Goal: Find specific page/section: Find specific page/section

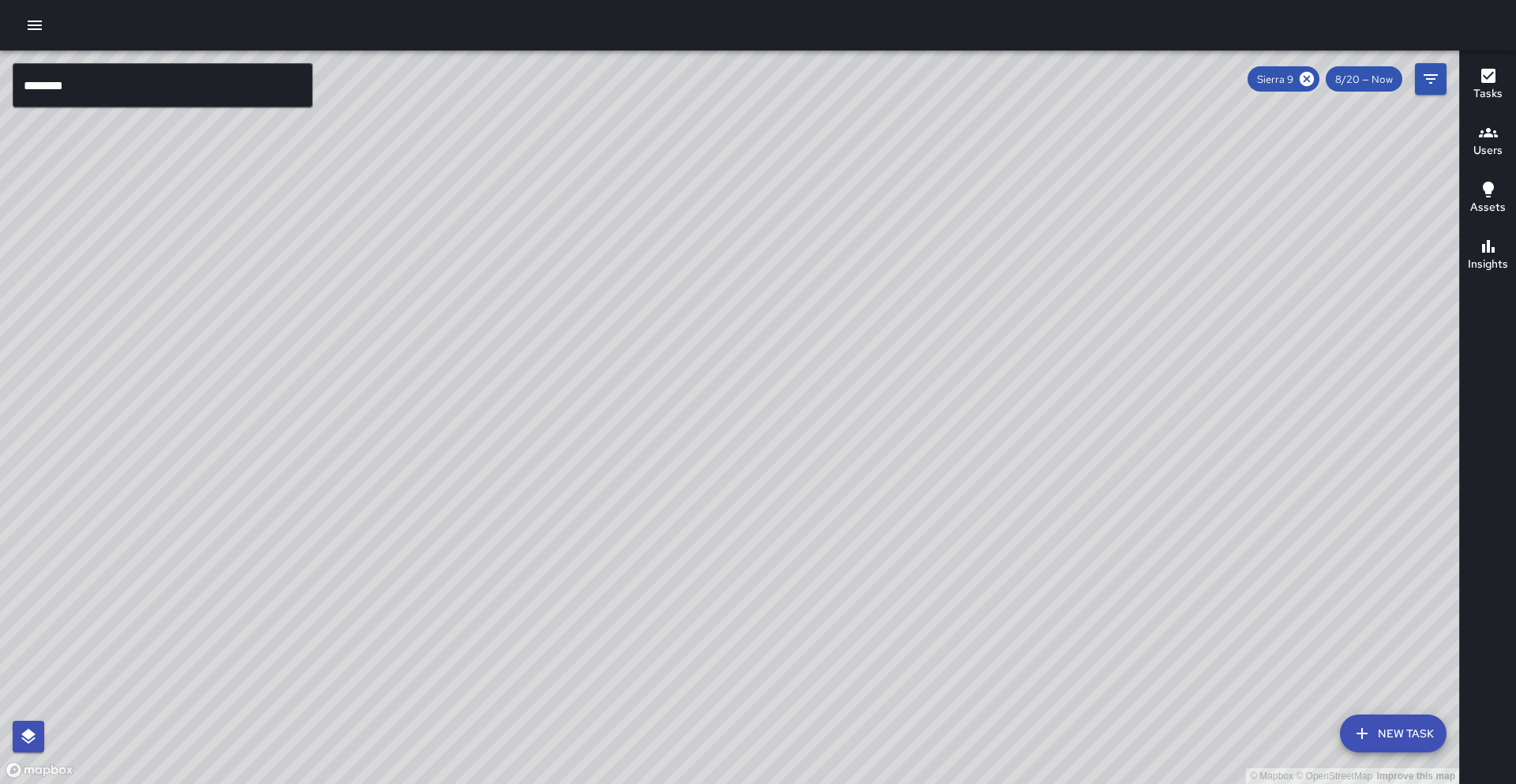
scroll to position [99, 0]
click at [157, 91] on input "********" at bounding box center [163, 85] width 300 height 45
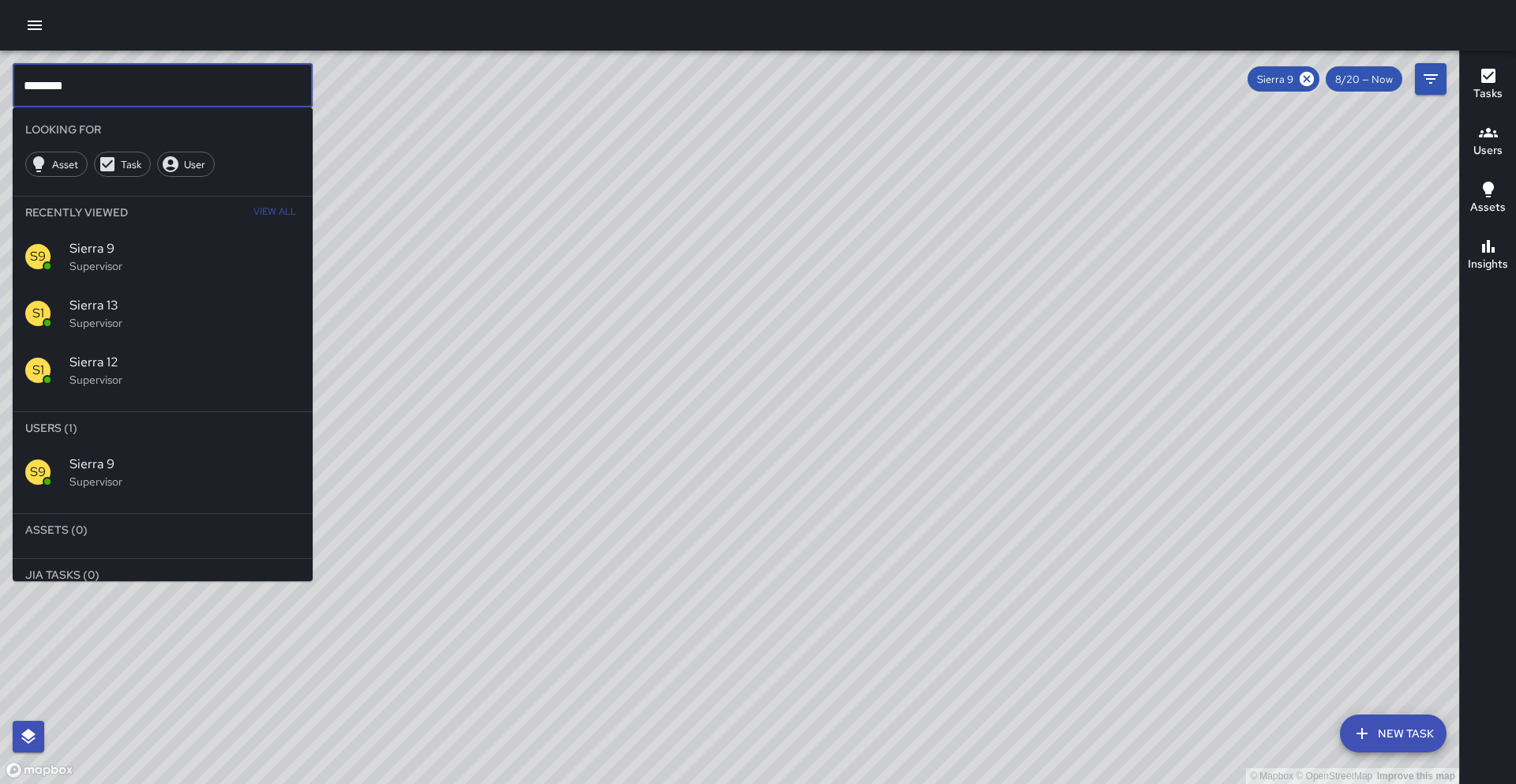
click at [157, 91] on input "********" at bounding box center [163, 85] width 300 height 45
click at [1314, 85] on icon at bounding box center [1307, 79] width 18 height 18
drag, startPoint x: 54, startPoint y: 486, endPoint x: 99, endPoint y: 463, distance: 50.5
click at [54, 486] on div "E3 Echo 3 Supervisor" at bounding box center [163, 471] width 300 height 56
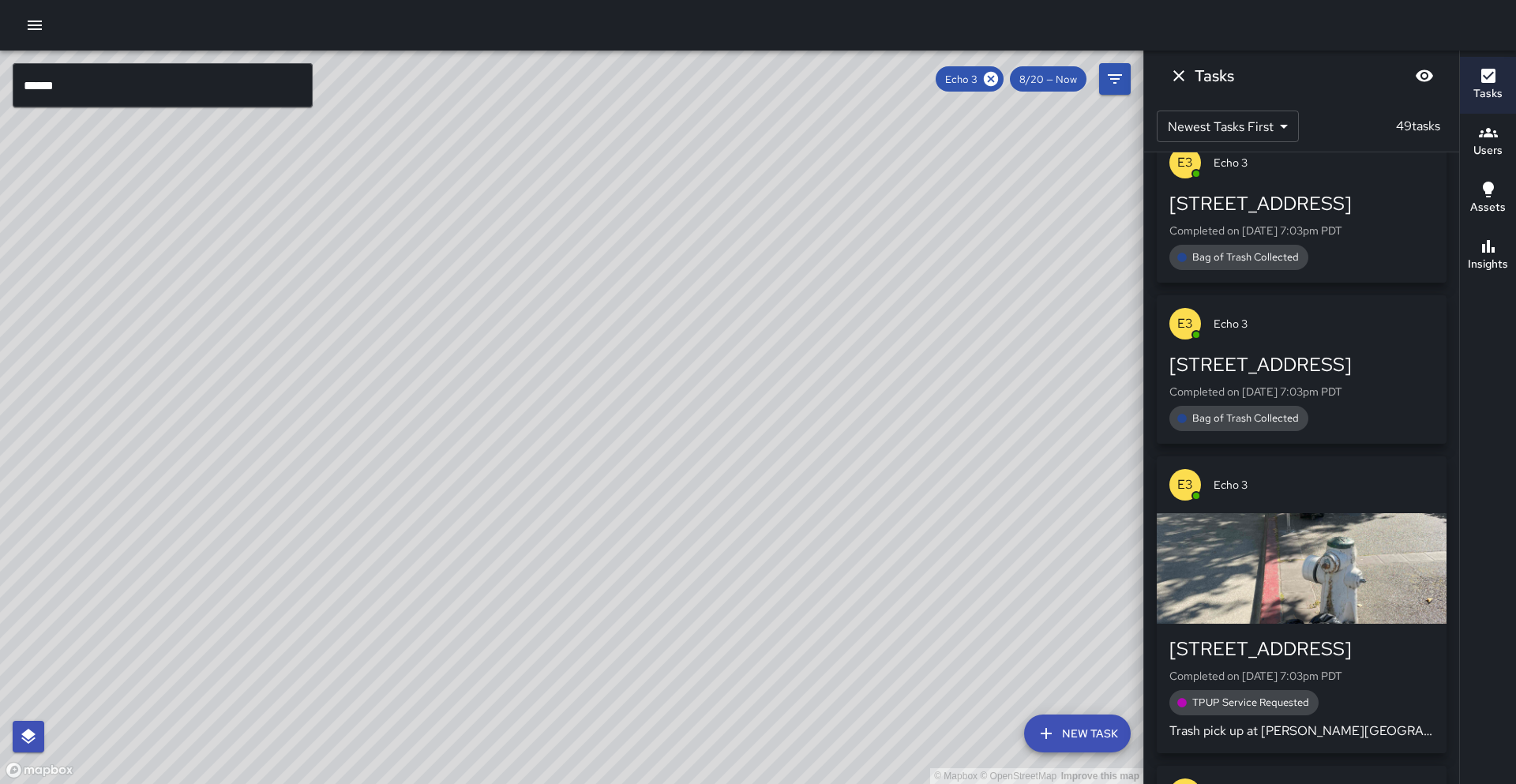
drag, startPoint x: 816, startPoint y: 281, endPoint x: 589, endPoint y: 387, distance: 250.5
click at [589, 389] on div "© Mapbox © OpenStreetMap Improve this map" at bounding box center [571, 417] width 1143 height 733
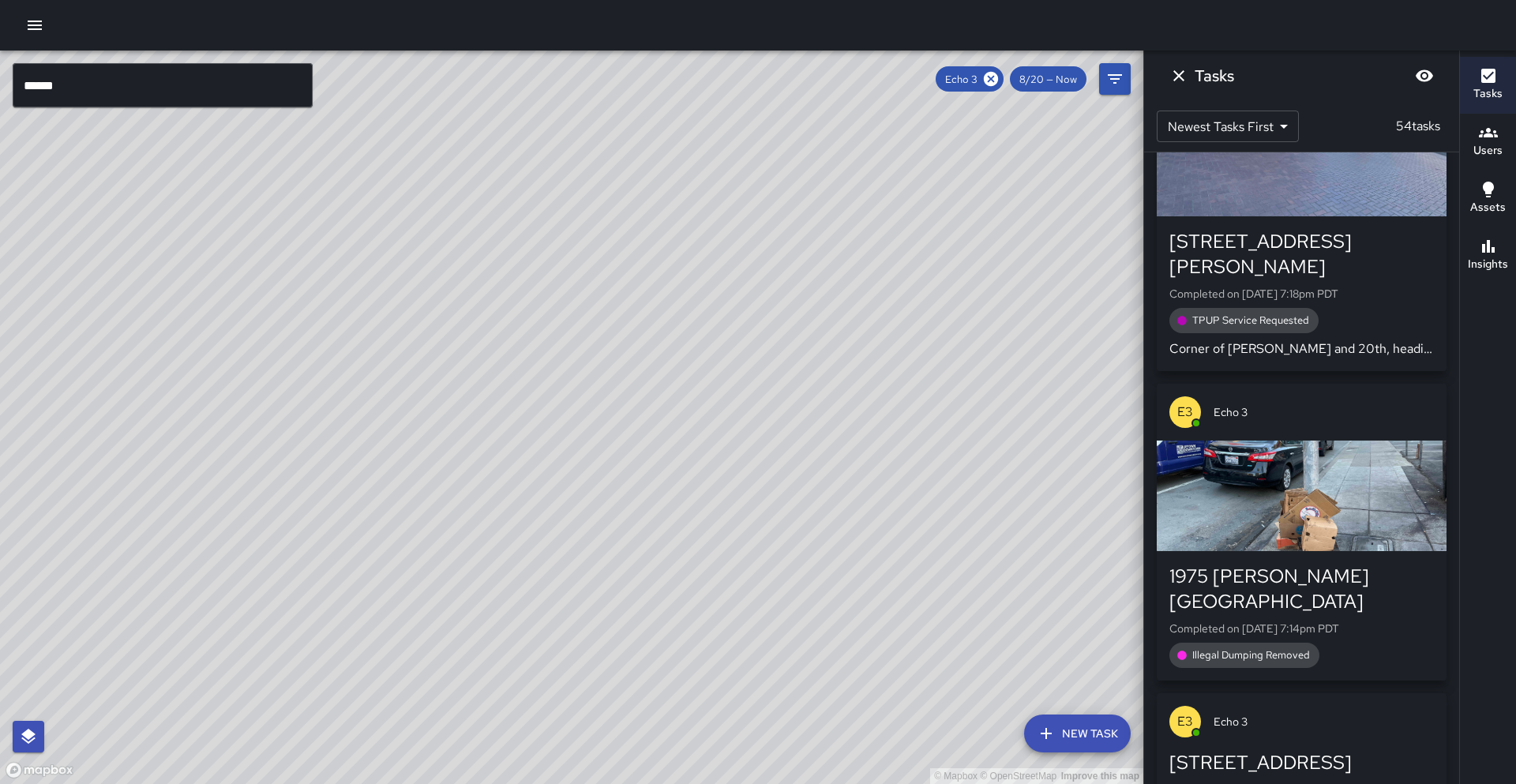
click at [79, 99] on input "******" at bounding box center [163, 85] width 300 height 45
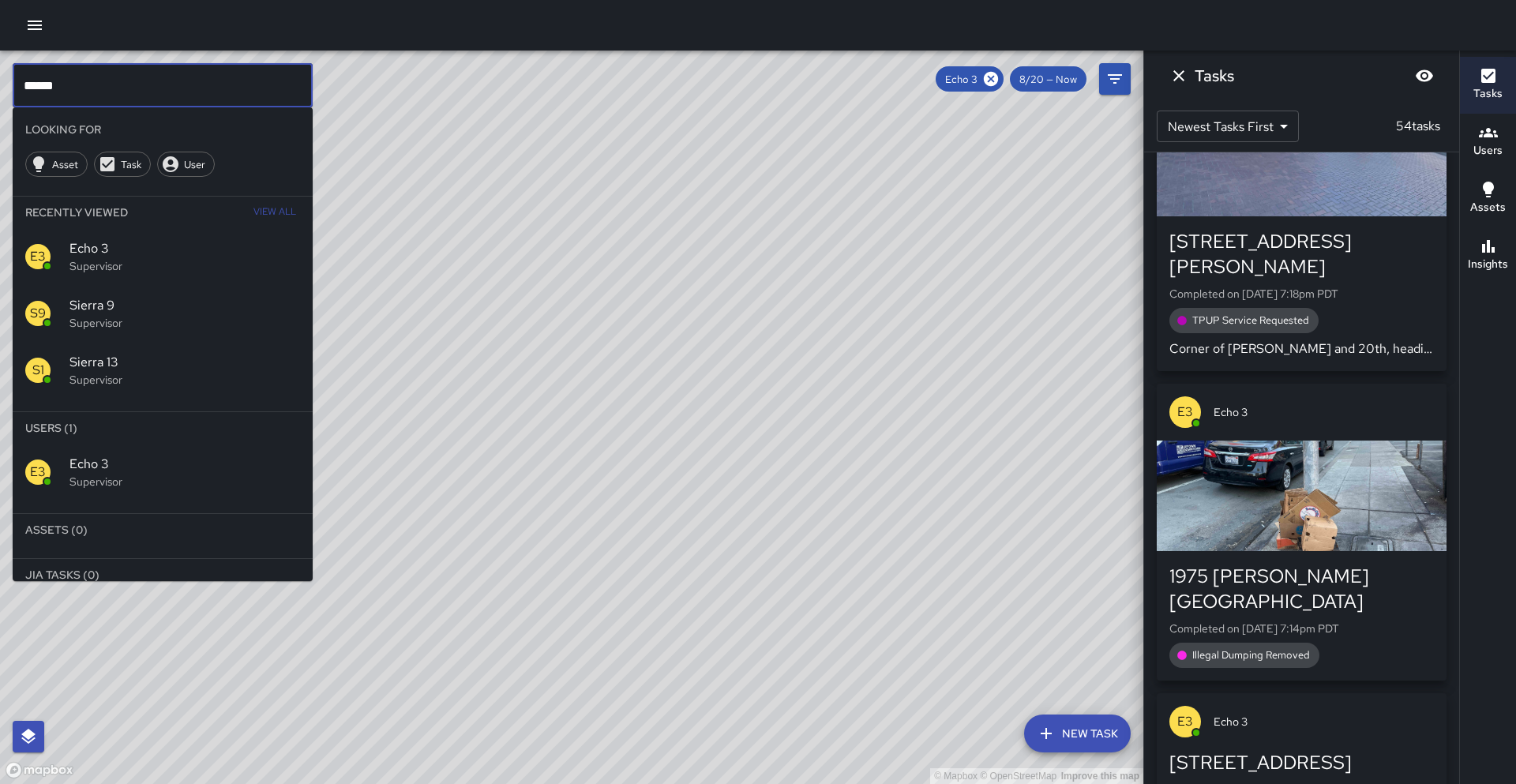
click at [79, 99] on input "******" at bounding box center [163, 85] width 300 height 45
drag, startPoint x: 992, startPoint y: 80, endPoint x: 742, endPoint y: 106, distance: 251.3
click at [992, 80] on icon at bounding box center [991, 78] width 14 height 14
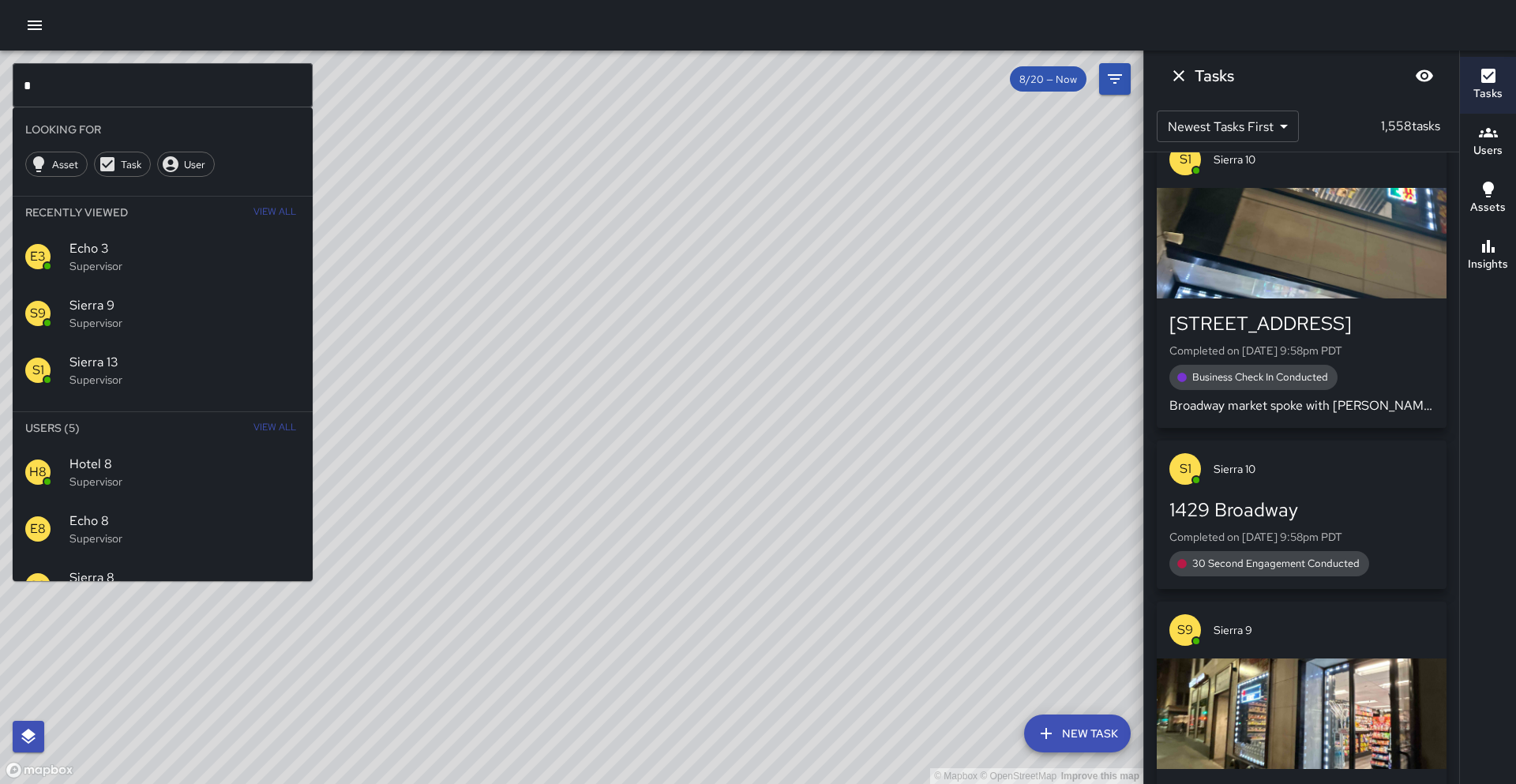
click at [243, 563] on div "S8 Sierra 8 Supervisor" at bounding box center [163, 585] width 300 height 56
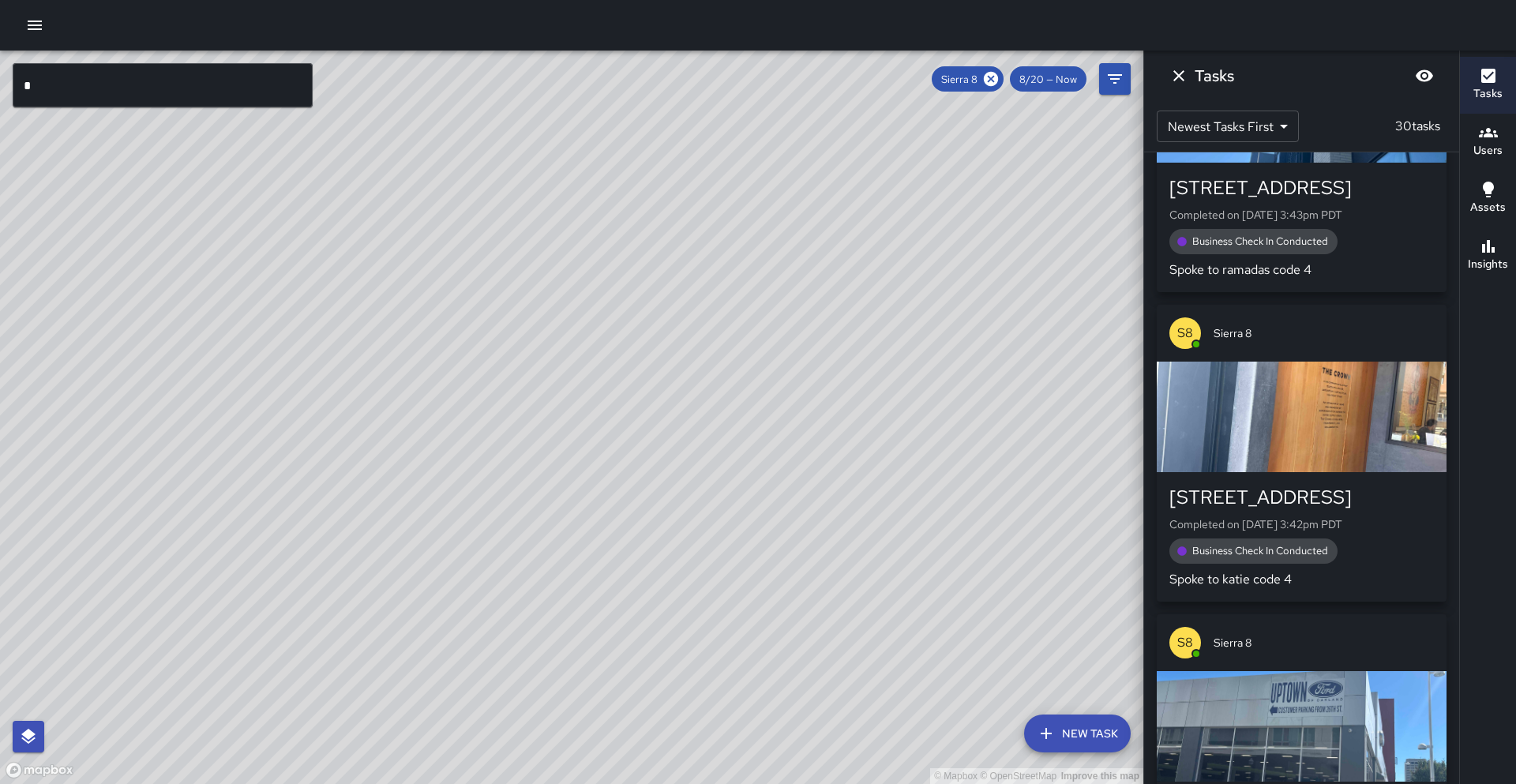
drag, startPoint x: 599, startPoint y: 364, endPoint x: 325, endPoint y: 668, distance: 409.3
click at [325, 668] on div "© Mapbox © OpenStreetMap Improve this map" at bounding box center [571, 417] width 1143 height 733
click at [993, 77] on icon at bounding box center [991, 79] width 18 height 18
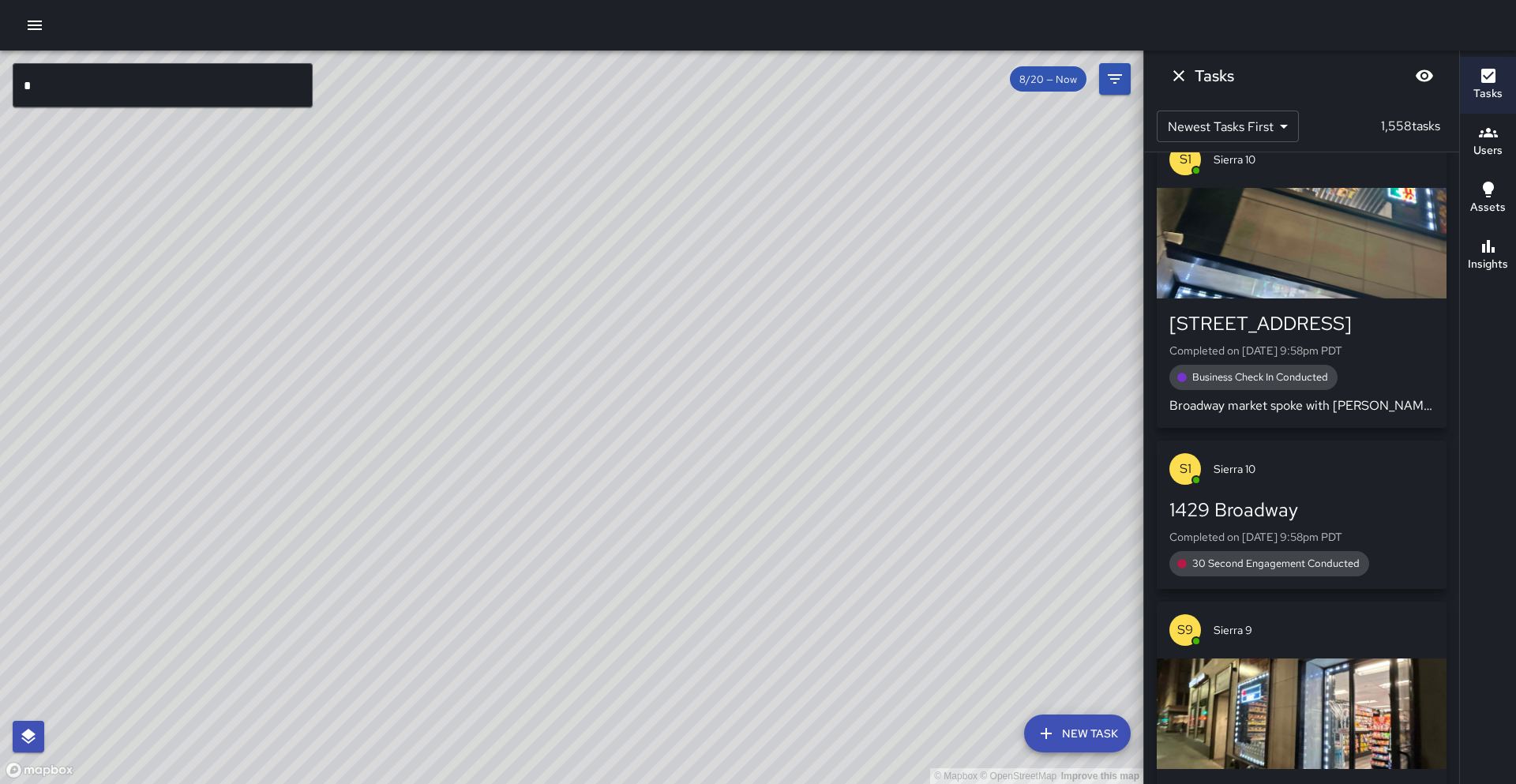
click at [74, 76] on input "*" at bounding box center [163, 85] width 300 height 45
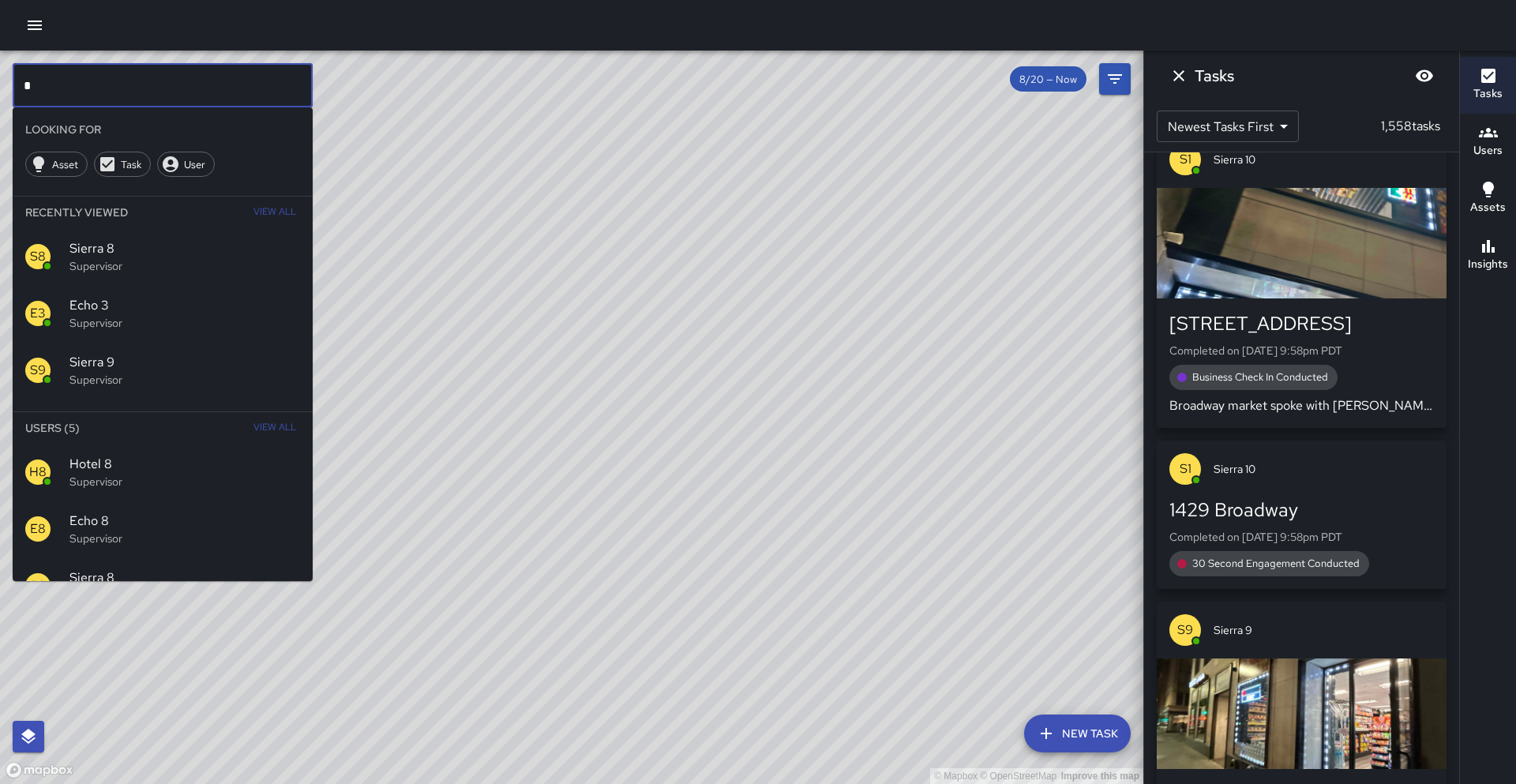
click at [74, 76] on input "*" at bounding box center [163, 85] width 300 height 45
click at [143, 362] on span "Sierra 9" at bounding box center [184, 362] width 230 height 19
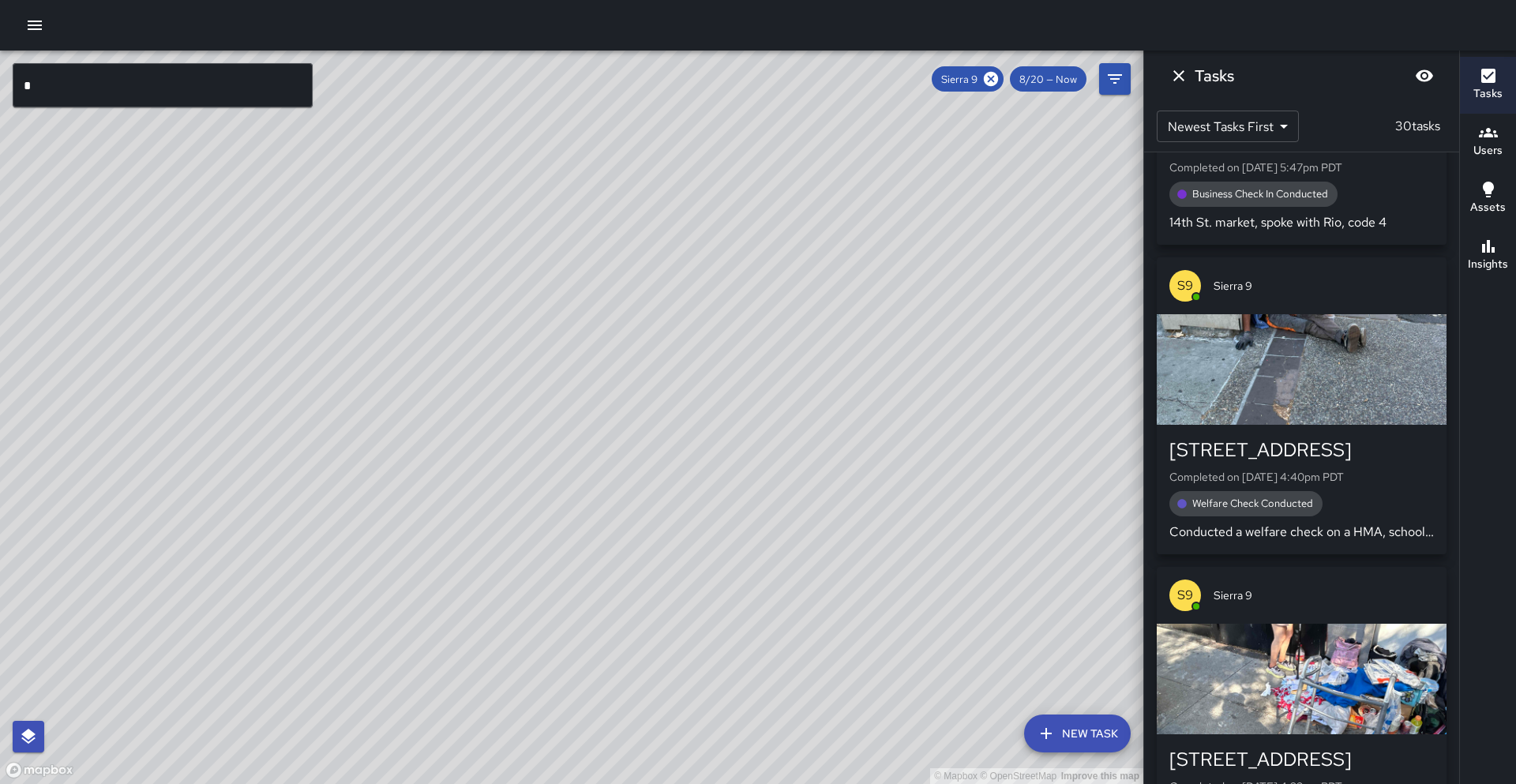
drag, startPoint x: 451, startPoint y: 367, endPoint x: 578, endPoint y: 231, distance: 186.1
click at [580, 228] on div "© Mapbox © OpenStreetMap Improve this map" at bounding box center [571, 417] width 1143 height 733
drag, startPoint x: 451, startPoint y: 360, endPoint x: 484, endPoint y: 288, distance: 79.2
click at [497, 280] on div "© Mapbox © OpenStreetMap Improve this map" at bounding box center [571, 417] width 1143 height 733
drag, startPoint x: 364, startPoint y: 520, endPoint x: 463, endPoint y: 368, distance: 181.4
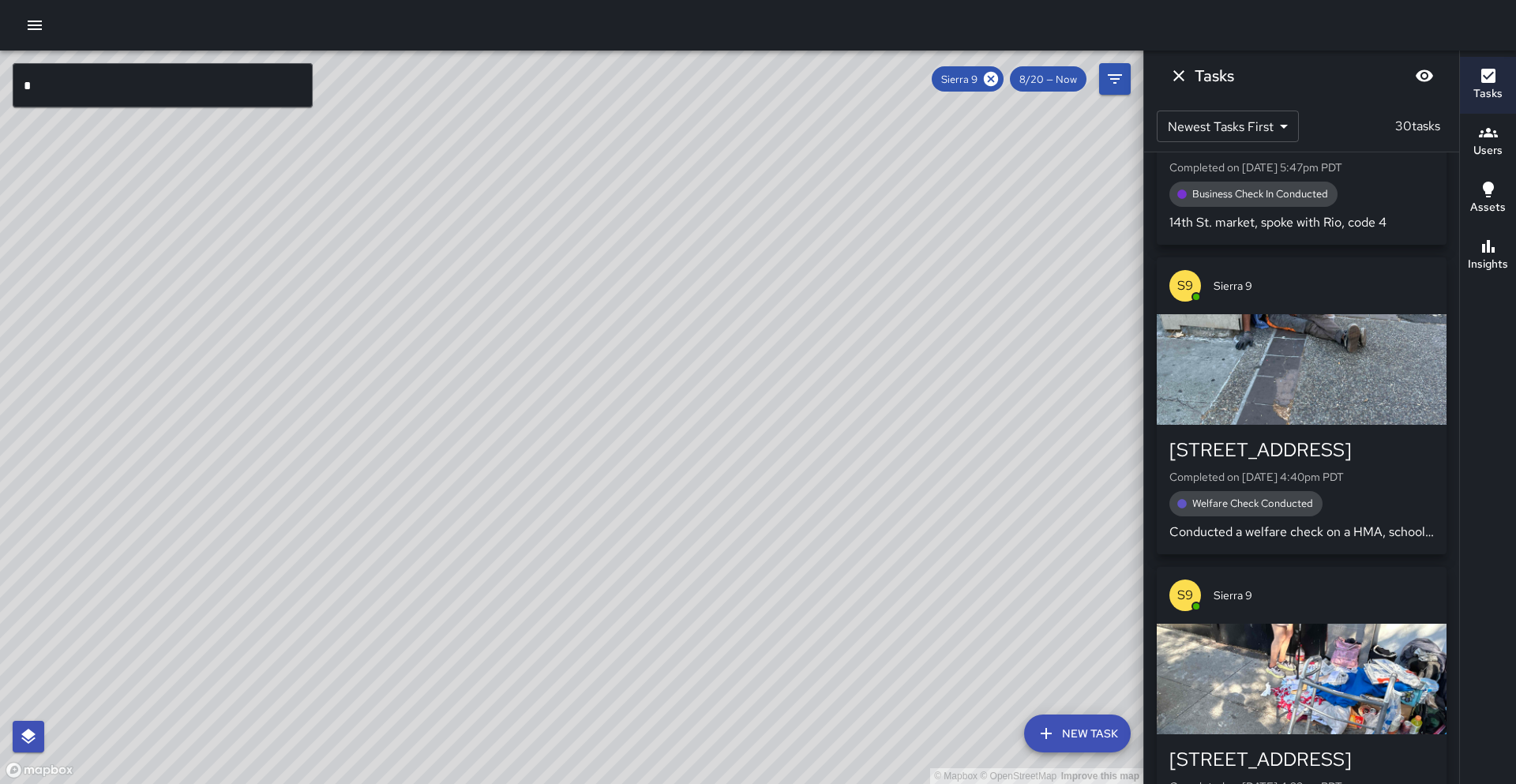
click at [463, 368] on div "© Mapbox © OpenStreetMap Improve this map" at bounding box center [571, 417] width 1143 height 733
click at [994, 83] on icon at bounding box center [991, 78] width 14 height 14
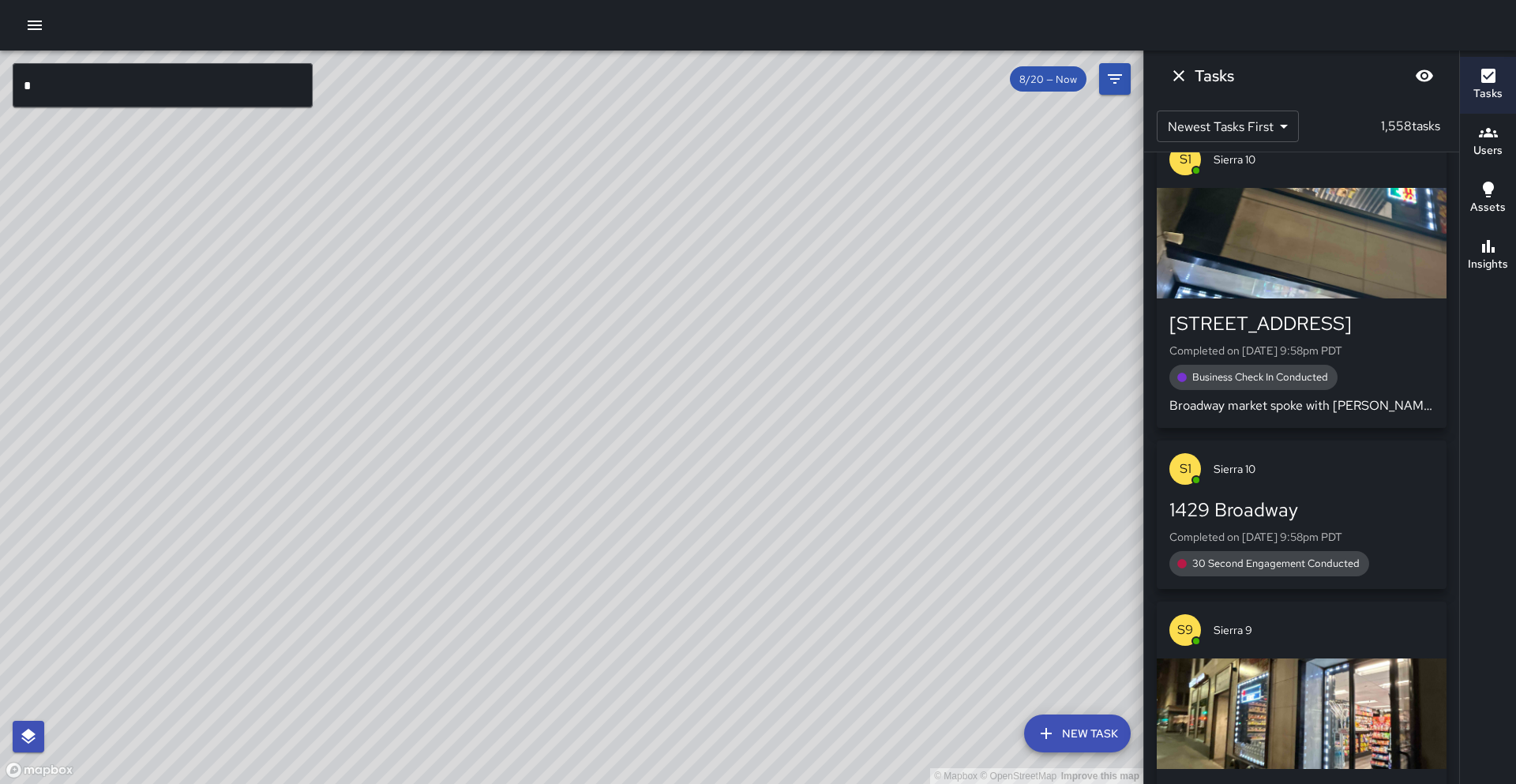
click at [176, 84] on input "*" at bounding box center [163, 85] width 300 height 45
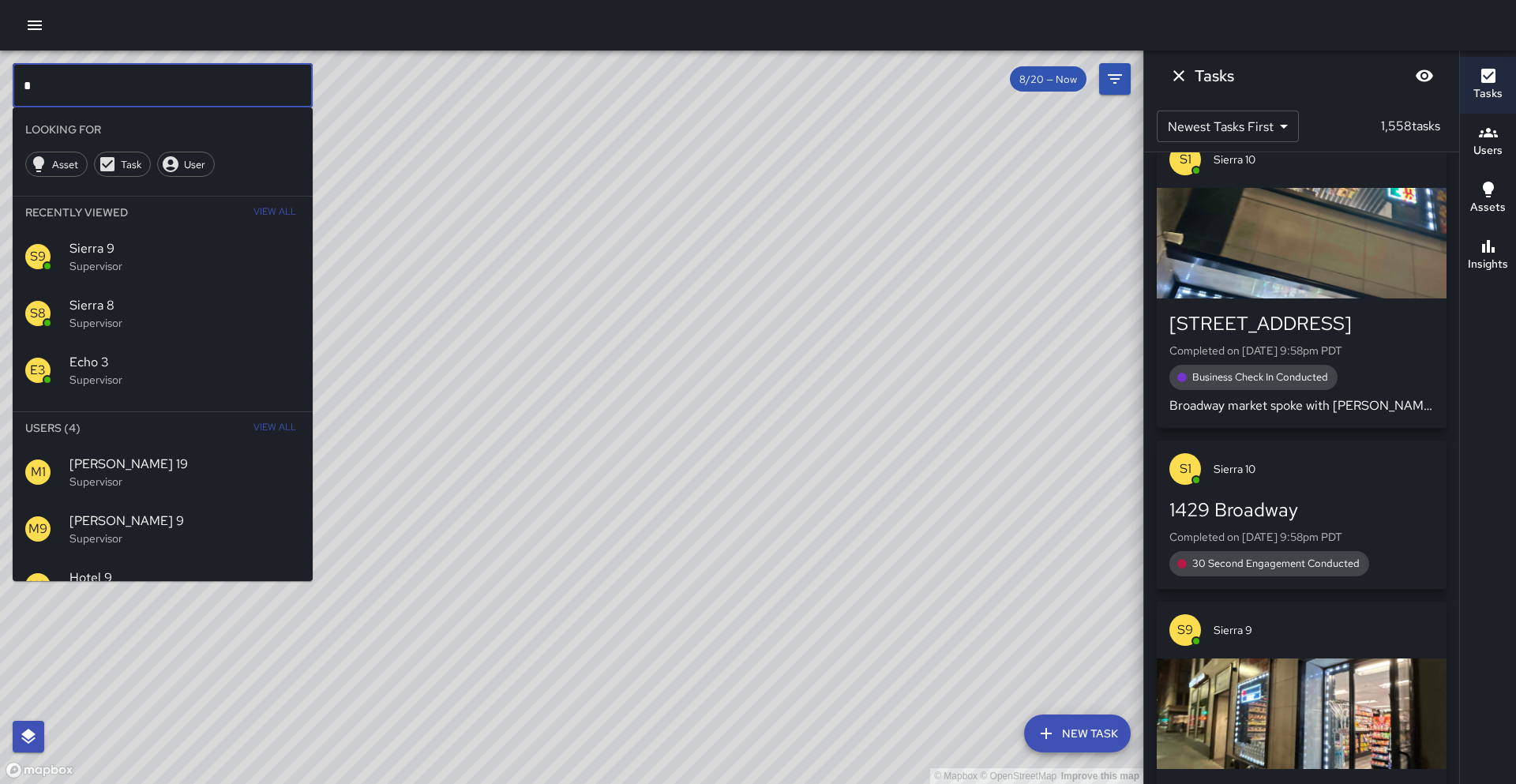
click at [176, 84] on input "*" at bounding box center [163, 85] width 300 height 45
click at [172, 475] on p "Supervisor" at bounding box center [184, 482] width 230 height 16
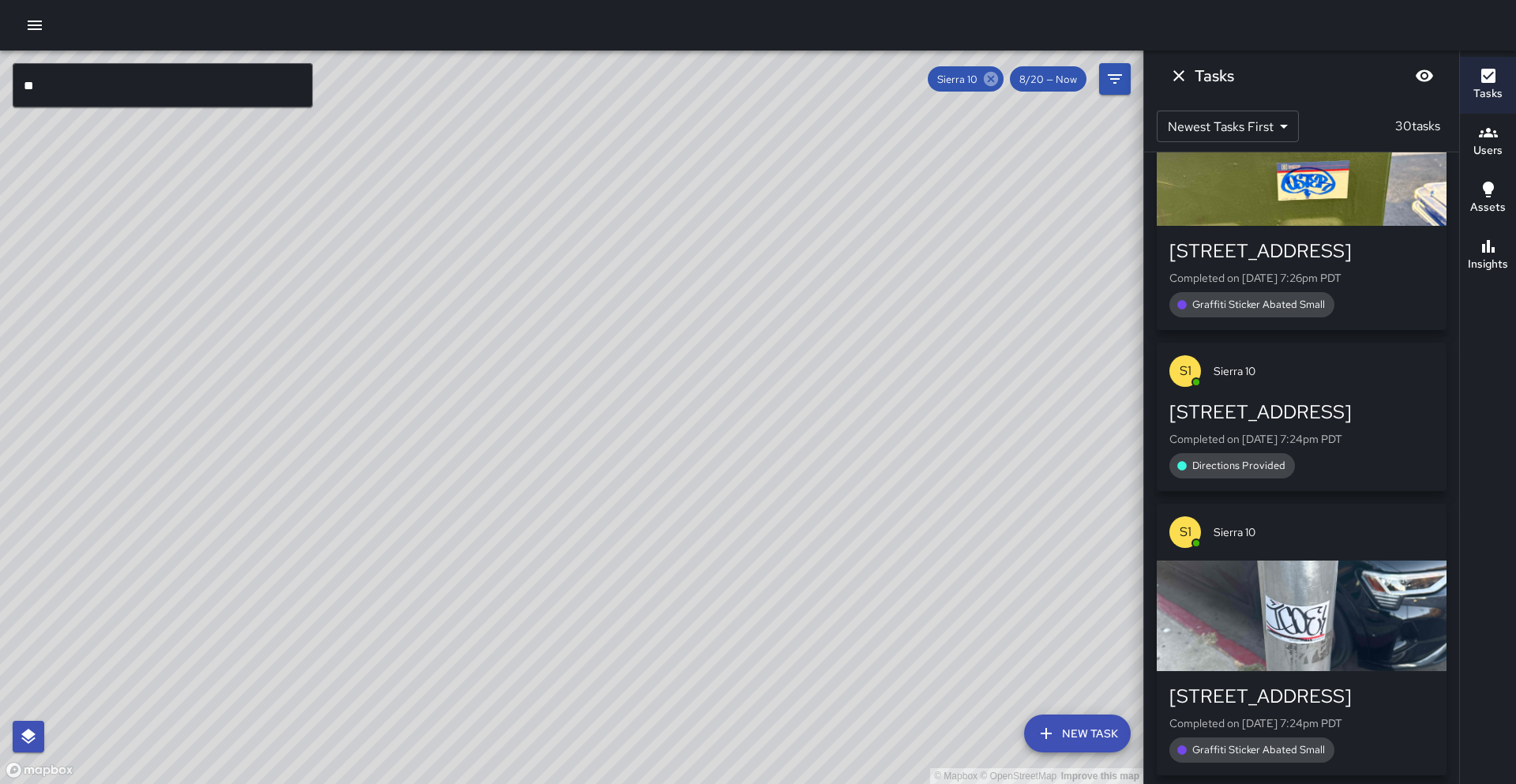
click at [992, 79] on icon at bounding box center [991, 79] width 18 height 18
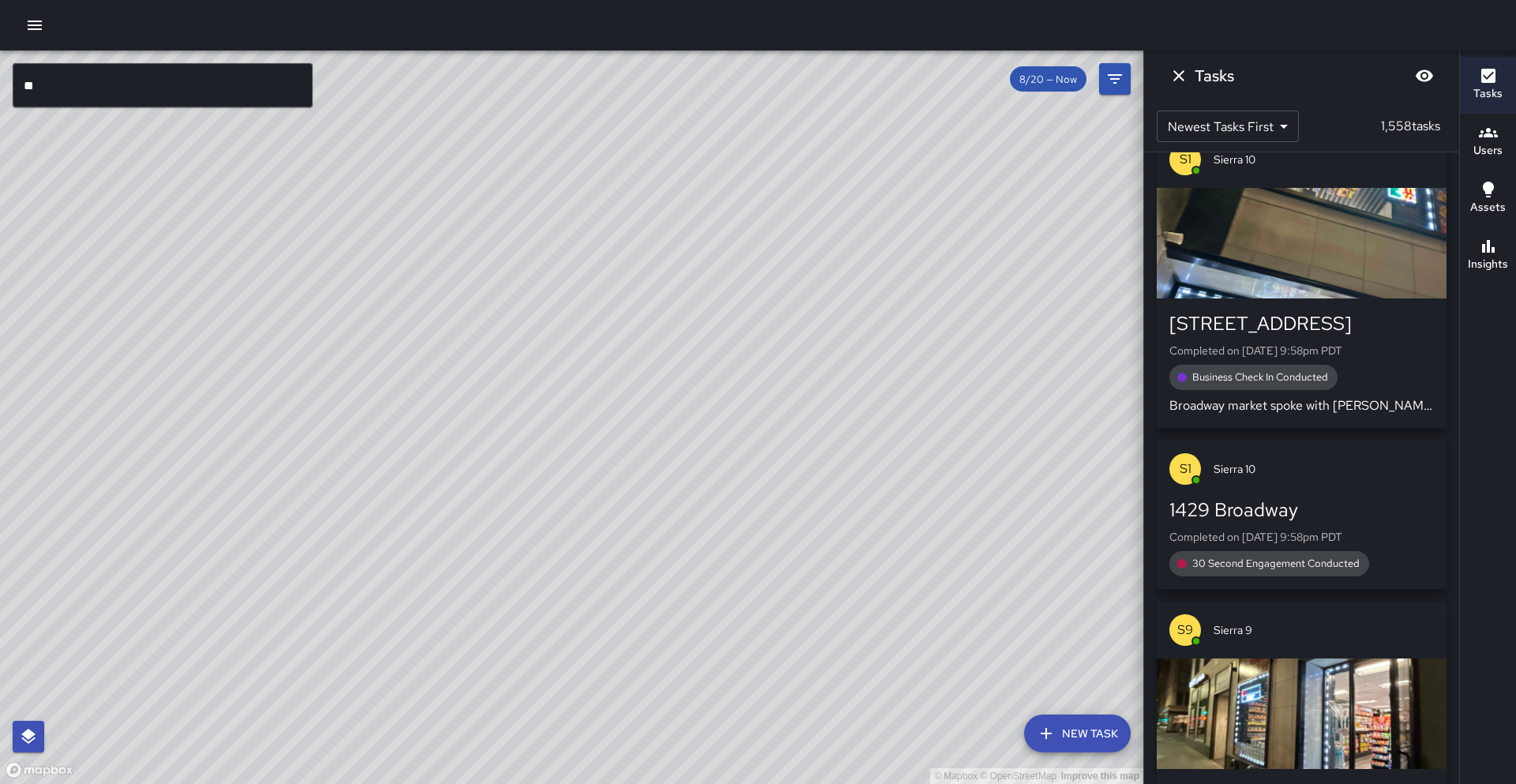
click at [93, 86] on input "**" at bounding box center [163, 85] width 300 height 45
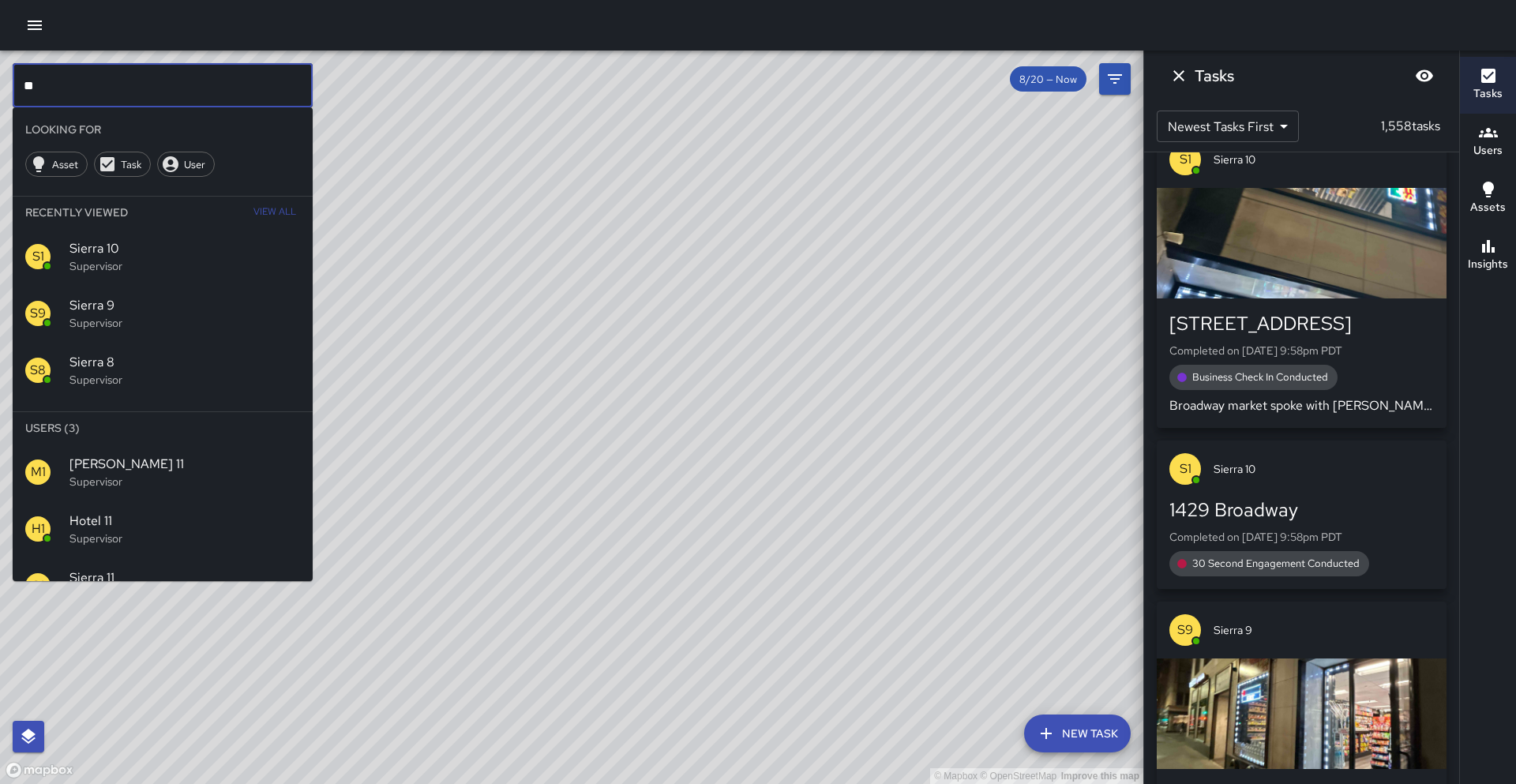
click at [114, 561] on div "S1 Sierra 11 Supervisor" at bounding box center [163, 585] width 300 height 56
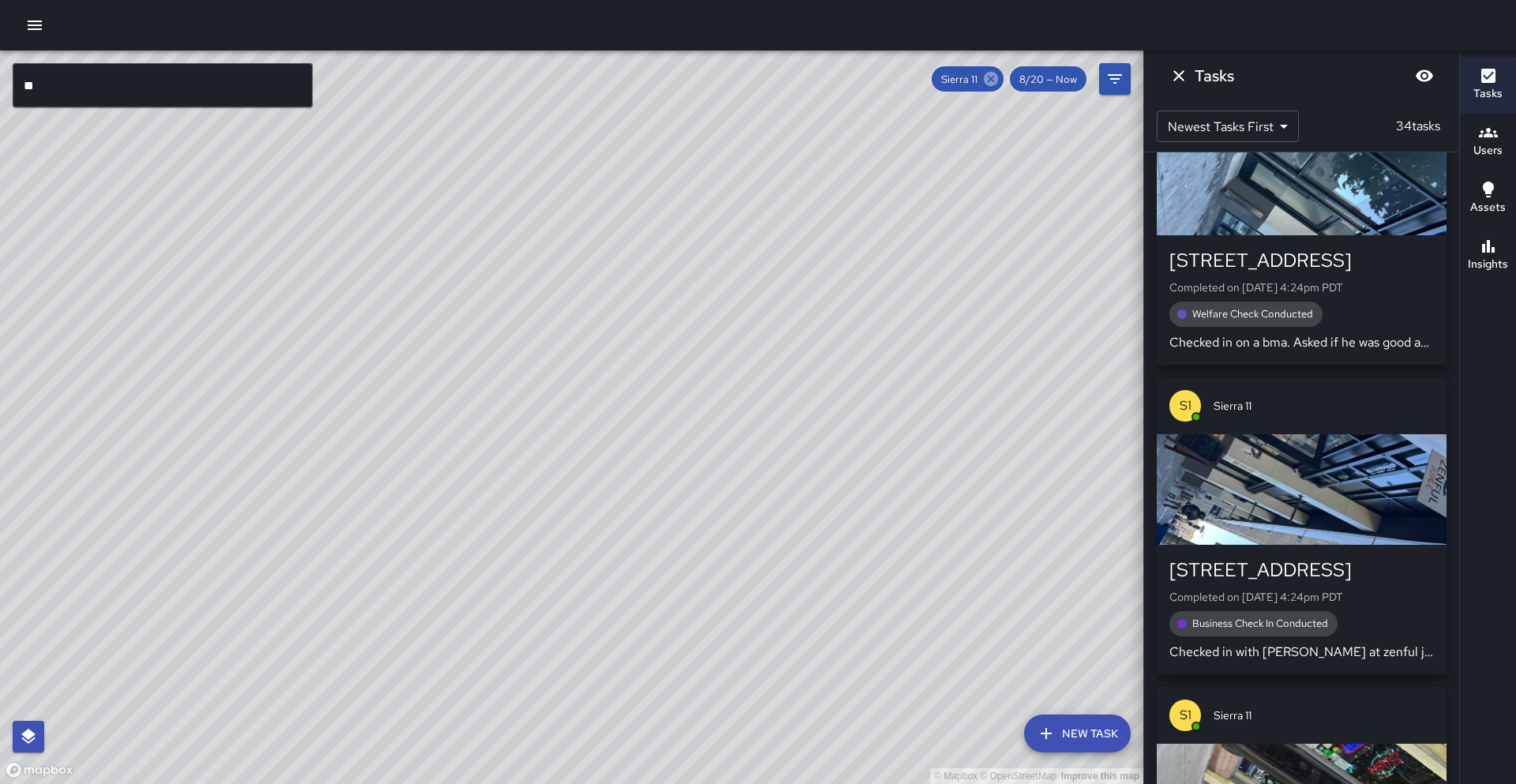
click at [989, 76] on icon at bounding box center [991, 78] width 14 height 14
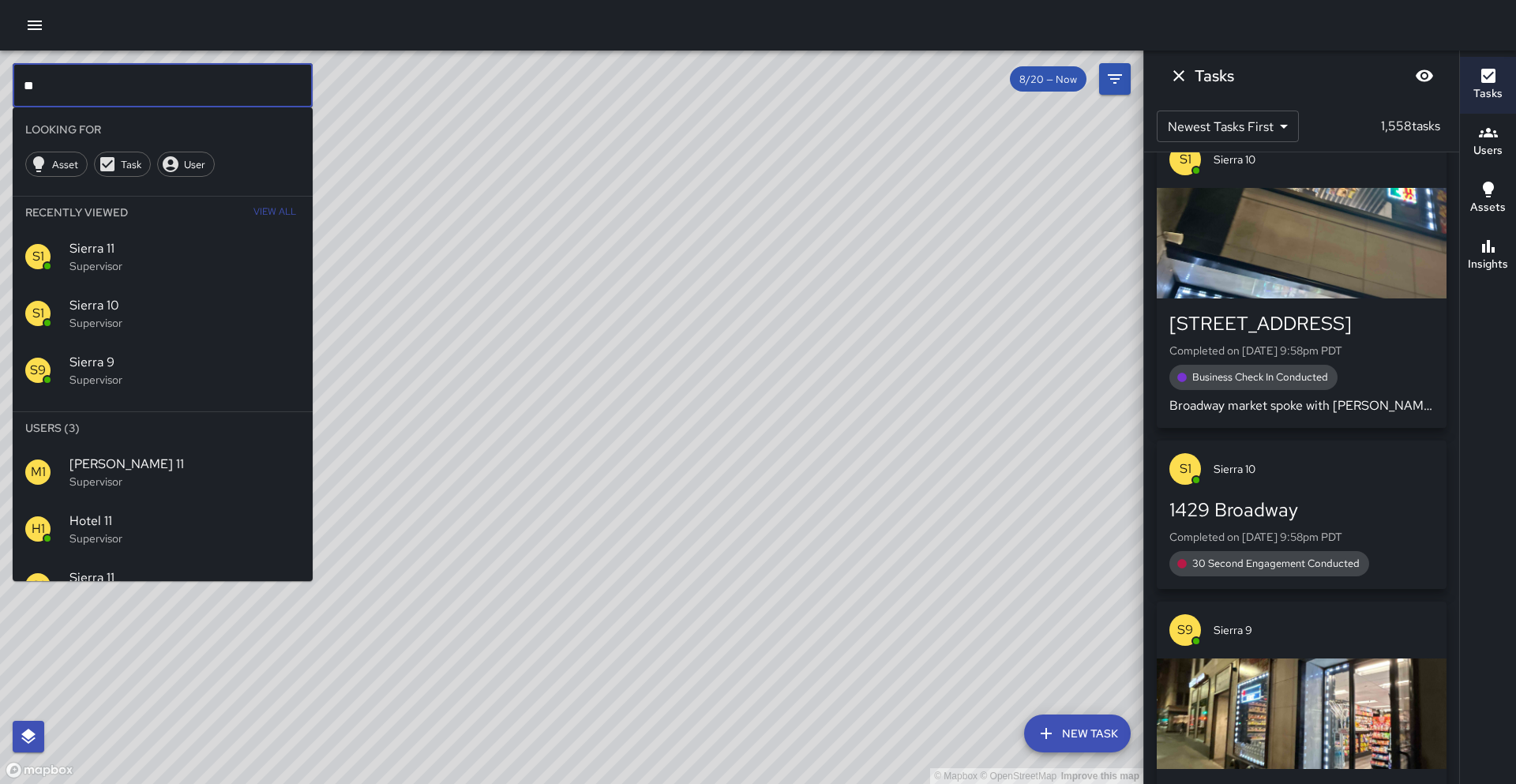
click at [105, 81] on input "**" at bounding box center [163, 85] width 300 height 45
click at [131, 519] on span "Sierra 12" at bounding box center [184, 520] width 230 height 19
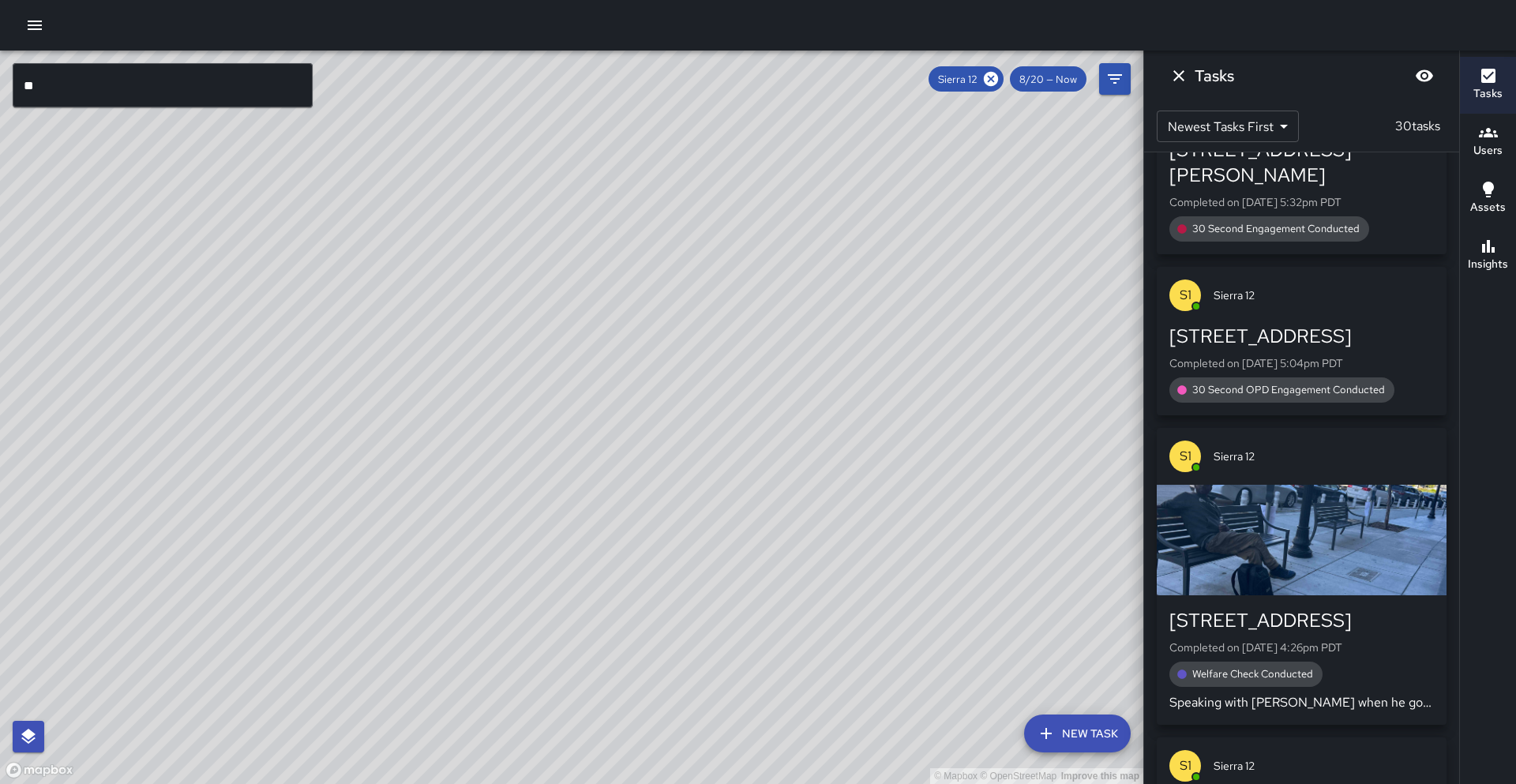
drag, startPoint x: 519, startPoint y: 327, endPoint x: 285, endPoint y: 657, distance: 404.5
click at [283, 661] on div "© Mapbox © OpenStreetMap Improve this map" at bounding box center [571, 417] width 1143 height 733
drag, startPoint x: 437, startPoint y: 483, endPoint x: 333, endPoint y: 641, distance: 189.2
click at [314, 664] on div "© Mapbox © OpenStreetMap Improve this map" at bounding box center [571, 417] width 1143 height 733
drag, startPoint x: 449, startPoint y: 513, endPoint x: 399, endPoint y: 520, distance: 50.5
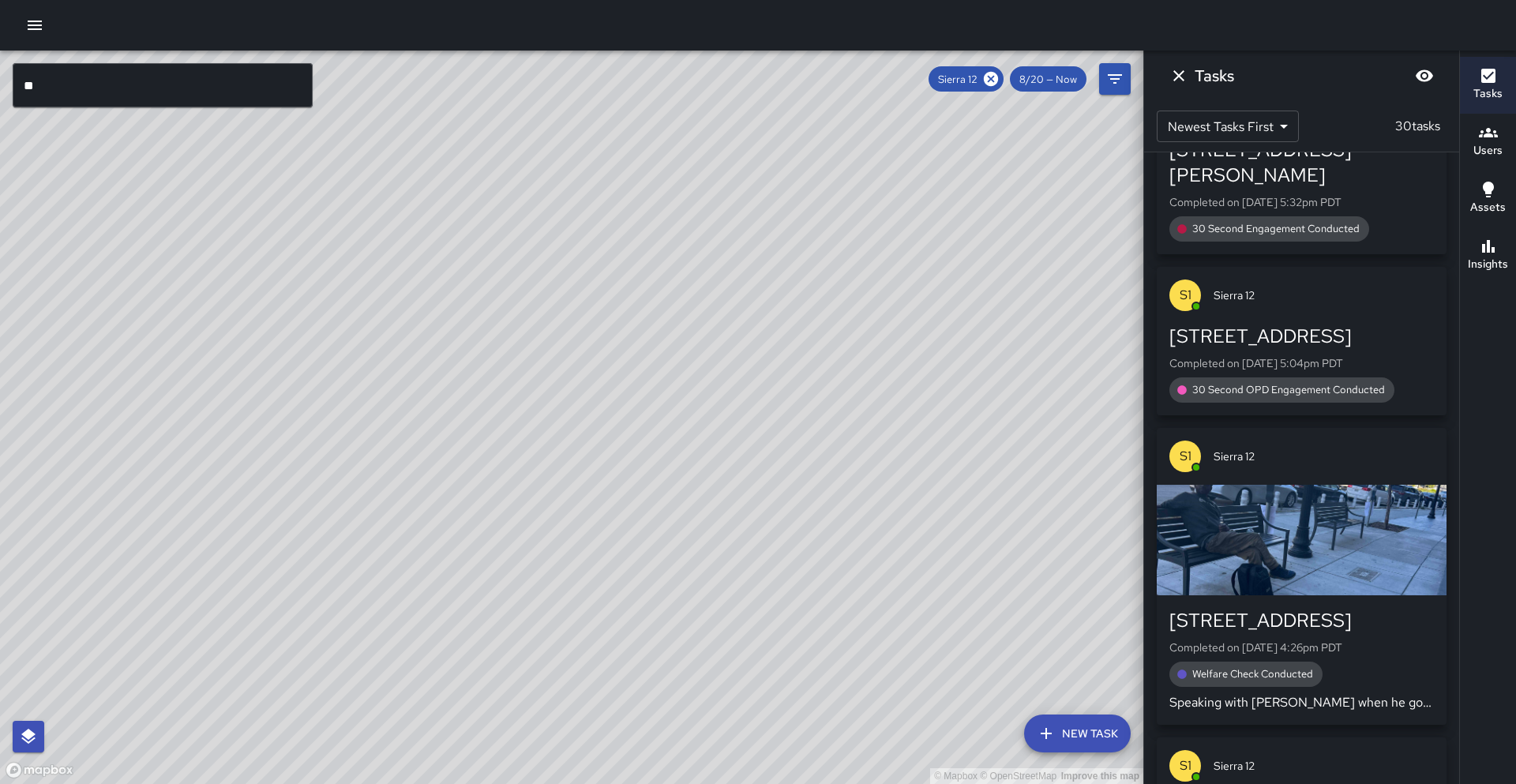
click at [358, 635] on div "© Mapbox © OpenStreetMap Improve this map" at bounding box center [571, 417] width 1143 height 733
drag, startPoint x: 987, startPoint y: 75, endPoint x: 0, endPoint y: 130, distance: 988.5
click at [987, 75] on icon at bounding box center [991, 78] width 14 height 14
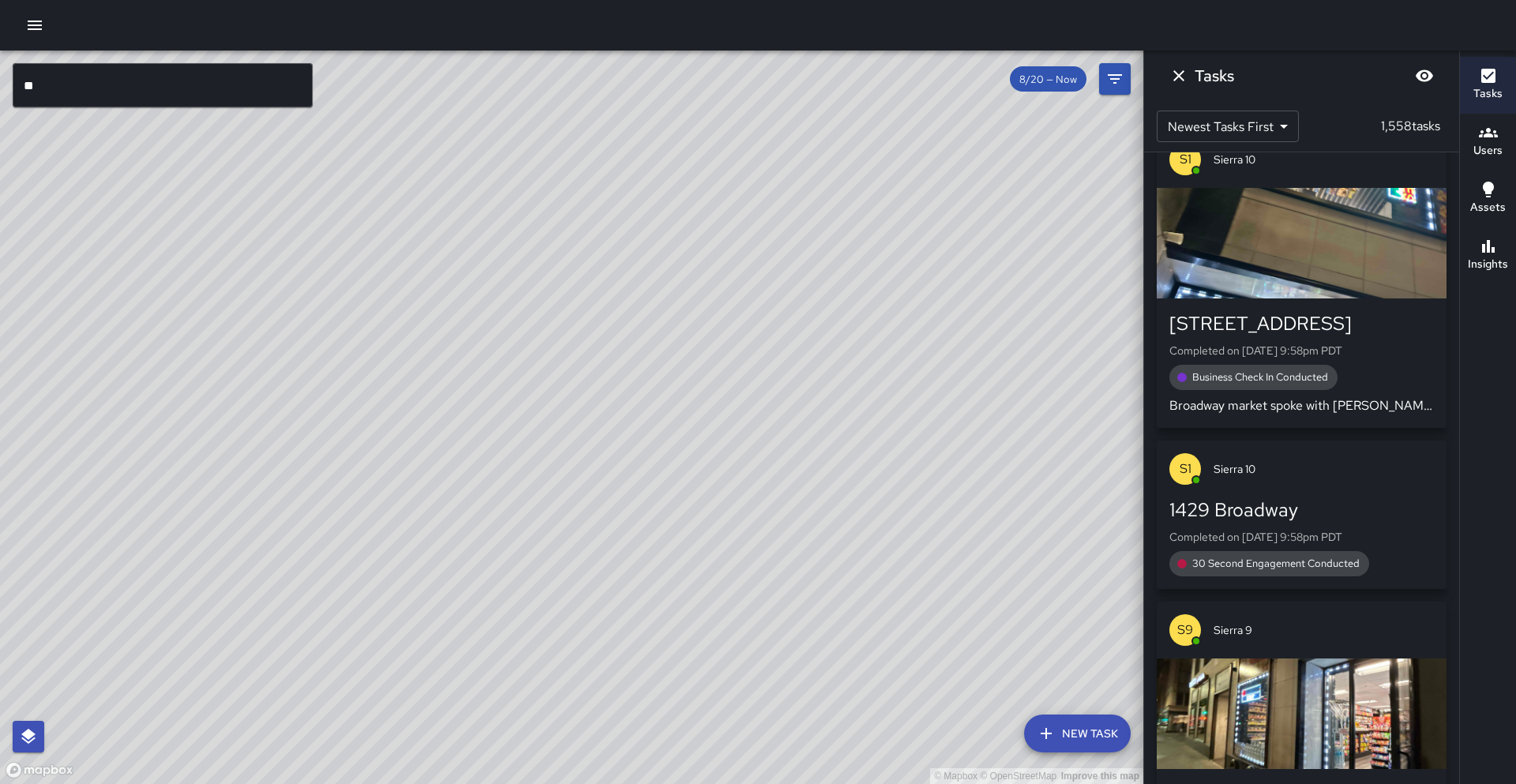
click at [182, 87] on input "**" at bounding box center [163, 85] width 300 height 45
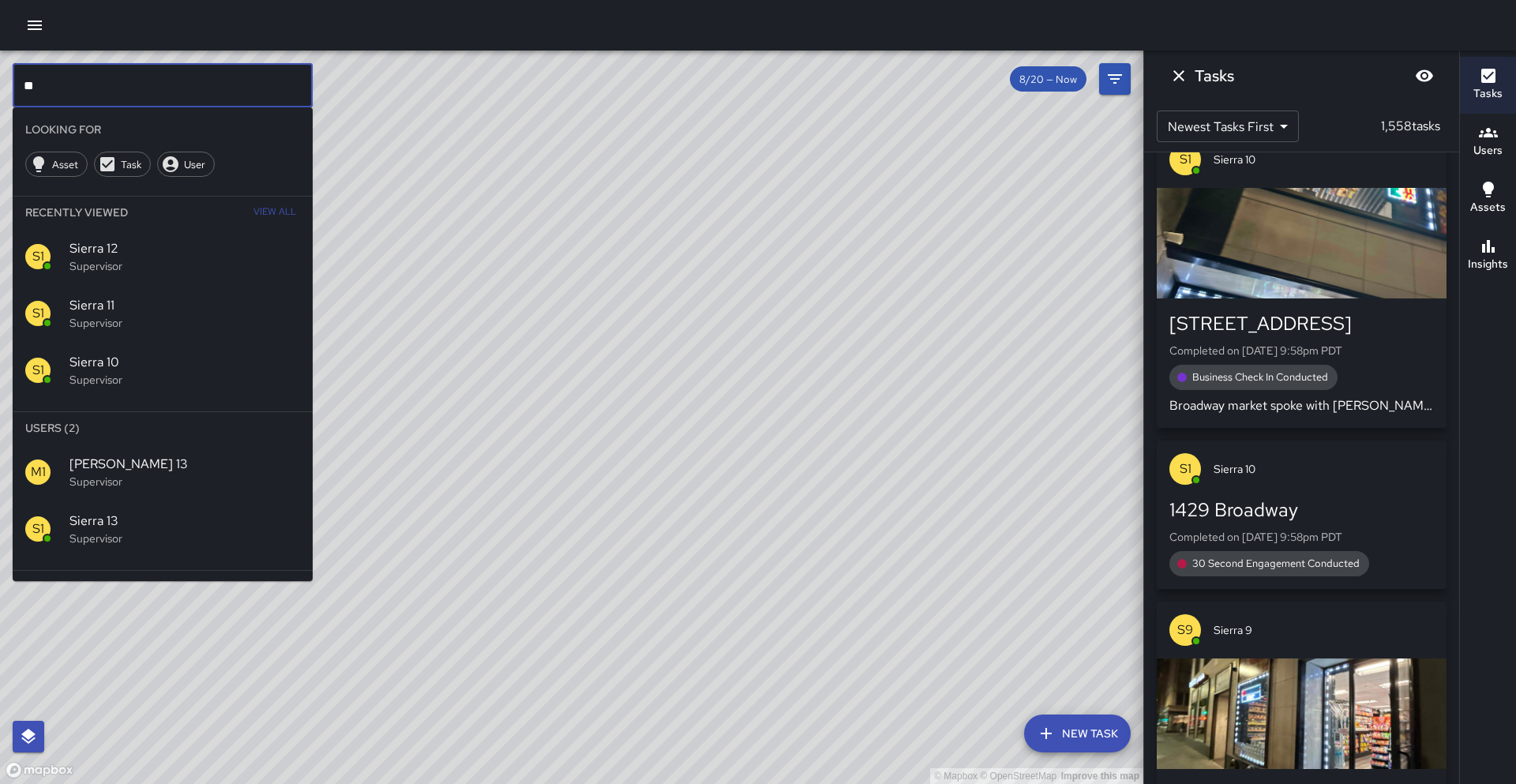
click at [138, 539] on p "Supervisor" at bounding box center [184, 538] width 230 height 16
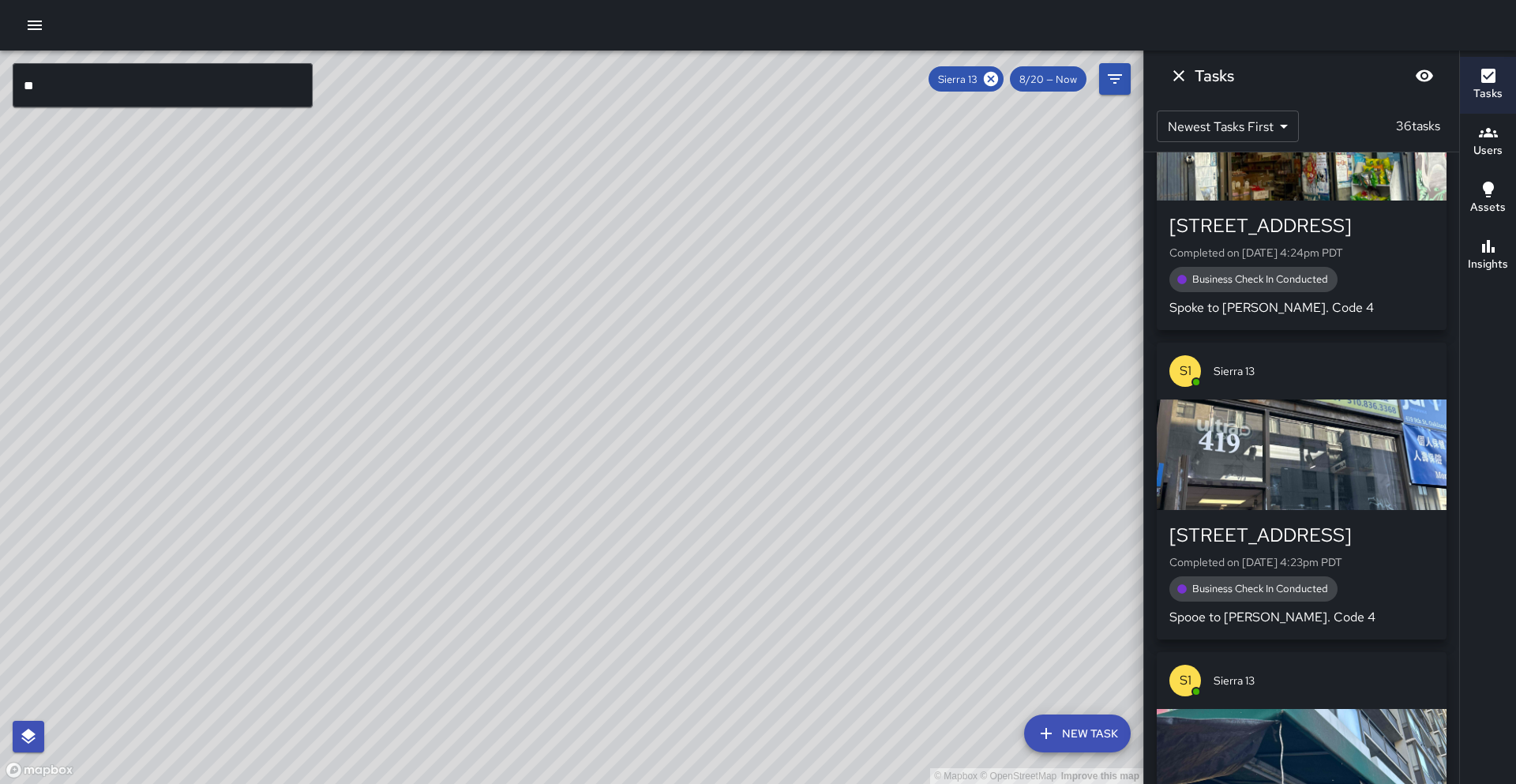
drag, startPoint x: 475, startPoint y: 490, endPoint x: 599, endPoint y: 331, distance: 201.6
click at [638, 270] on div "© Mapbox © OpenStreetMap Improve this map" at bounding box center [571, 417] width 1143 height 733
drag, startPoint x: 561, startPoint y: 444, endPoint x: 648, endPoint y: 319, distance: 152.3
click at [648, 319] on div "© Mapbox © OpenStreetMap Improve this map" at bounding box center [571, 417] width 1143 height 733
click at [995, 83] on icon at bounding box center [991, 78] width 14 height 14
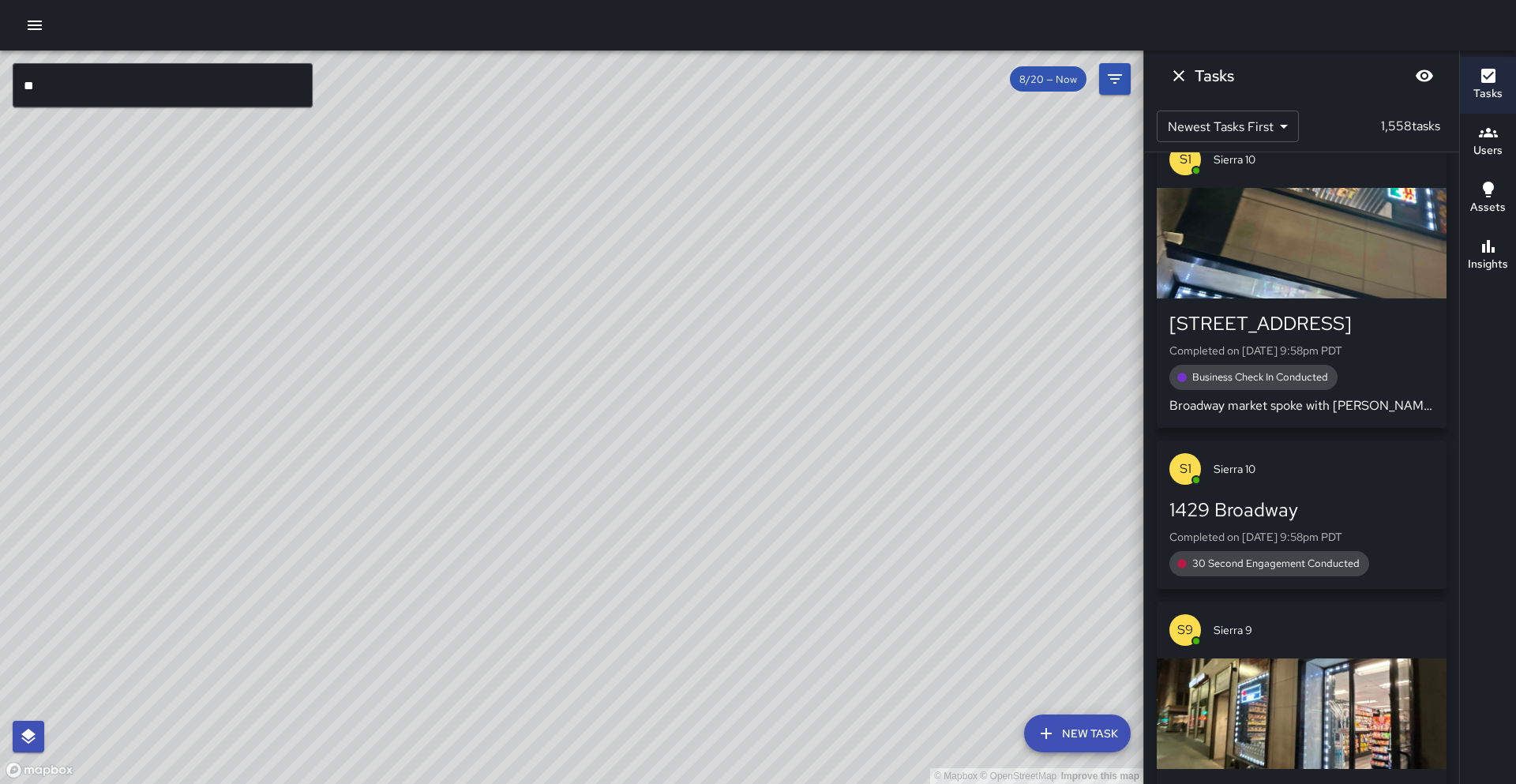
click at [177, 95] on input "**" at bounding box center [163, 85] width 300 height 45
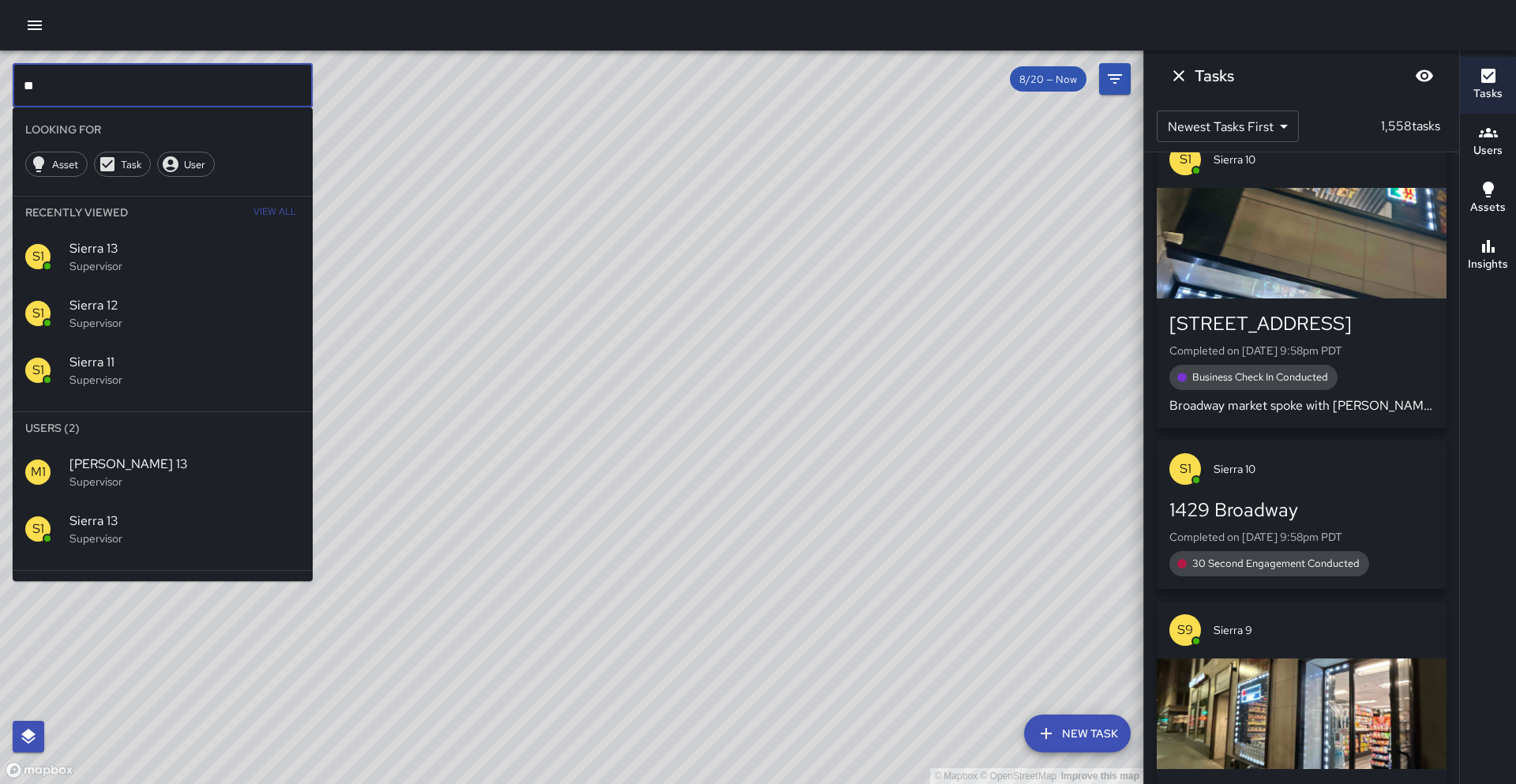
click at [177, 95] on input "**" at bounding box center [163, 85] width 300 height 45
type input "*"
click at [121, 460] on span "Sierra 10" at bounding box center [184, 464] width 230 height 19
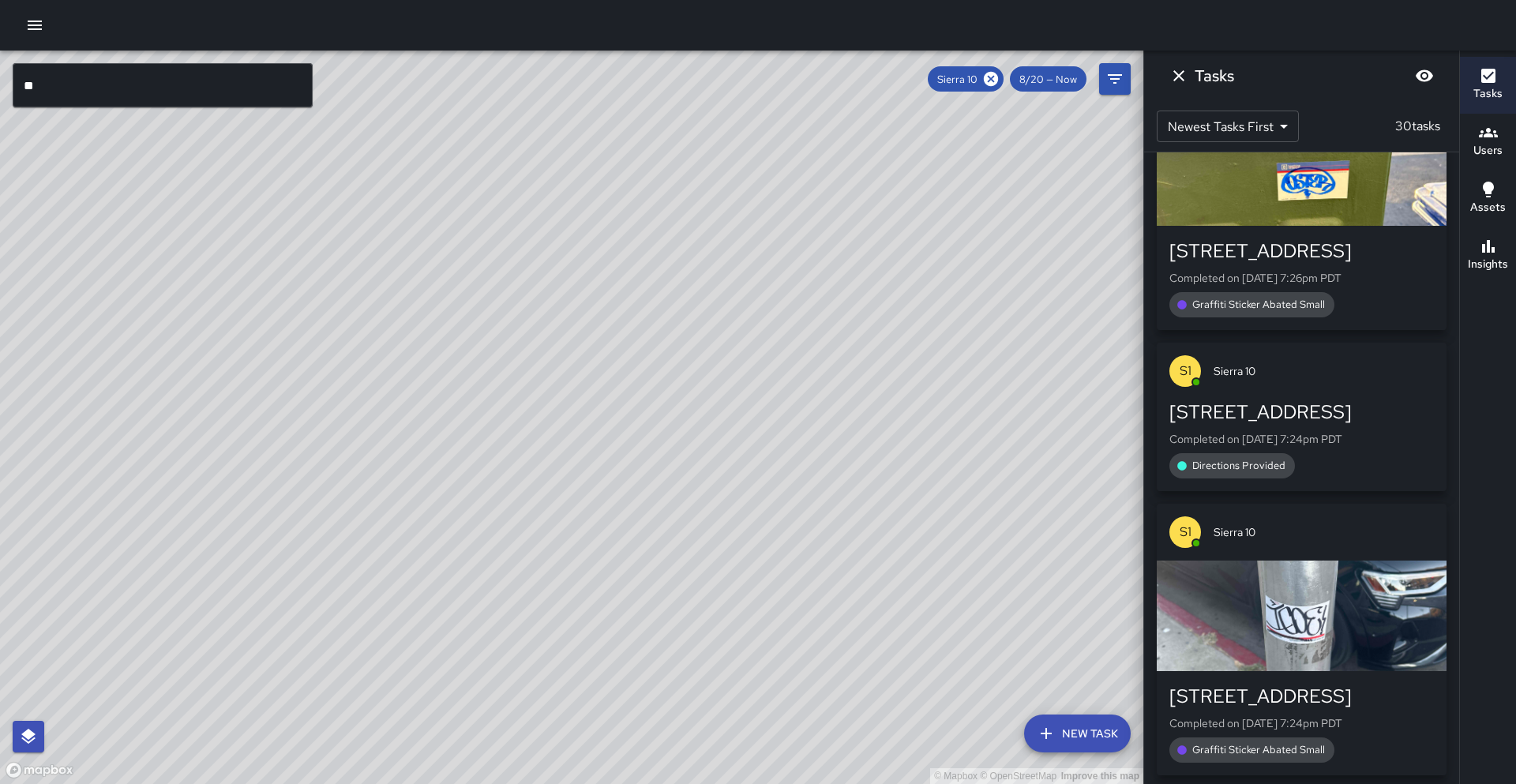
drag, startPoint x: 994, startPoint y: 75, endPoint x: 770, endPoint y: 240, distance: 278.2
click at [994, 75] on icon at bounding box center [991, 79] width 18 height 18
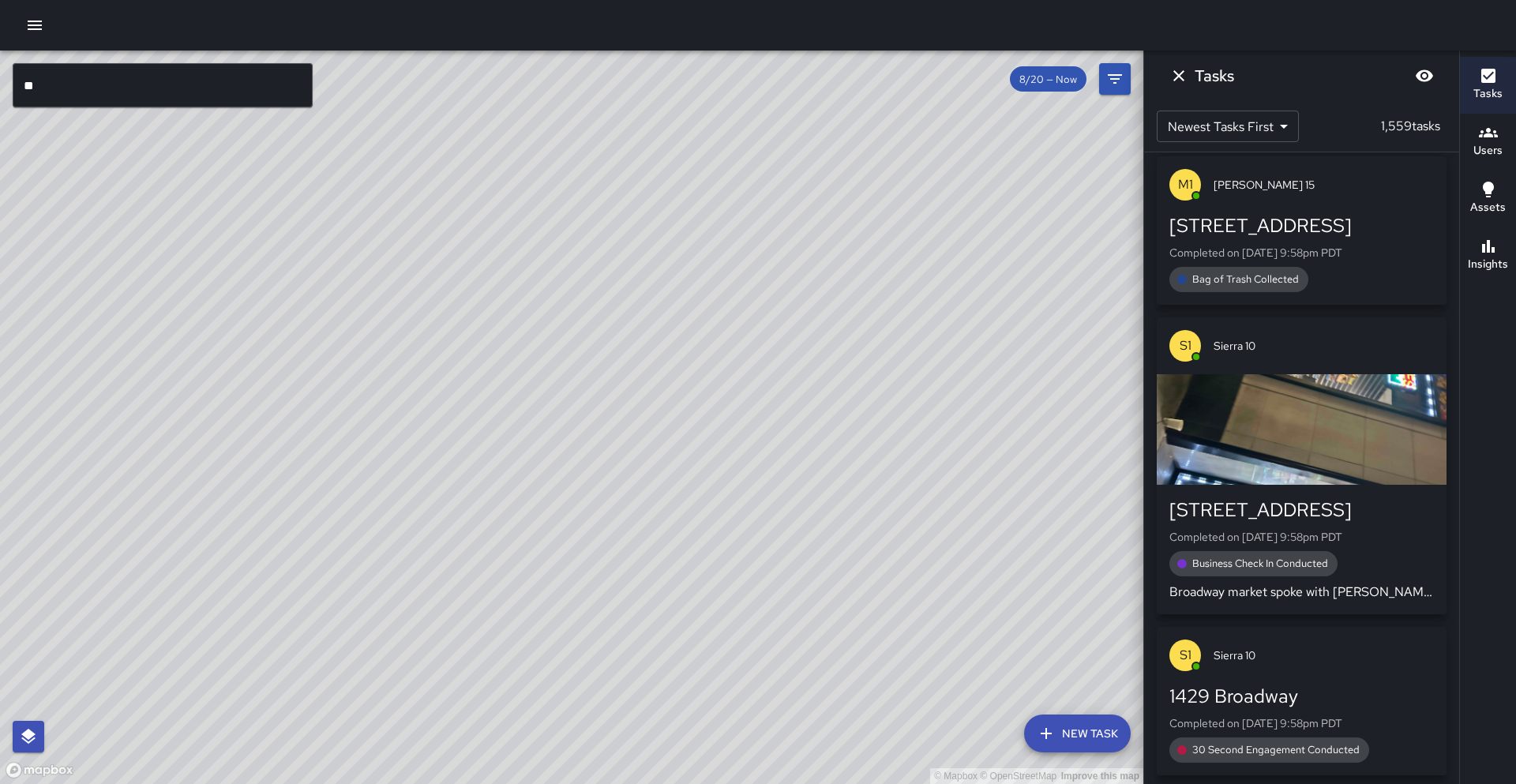
click at [24, 89] on input "**" at bounding box center [163, 85] width 300 height 45
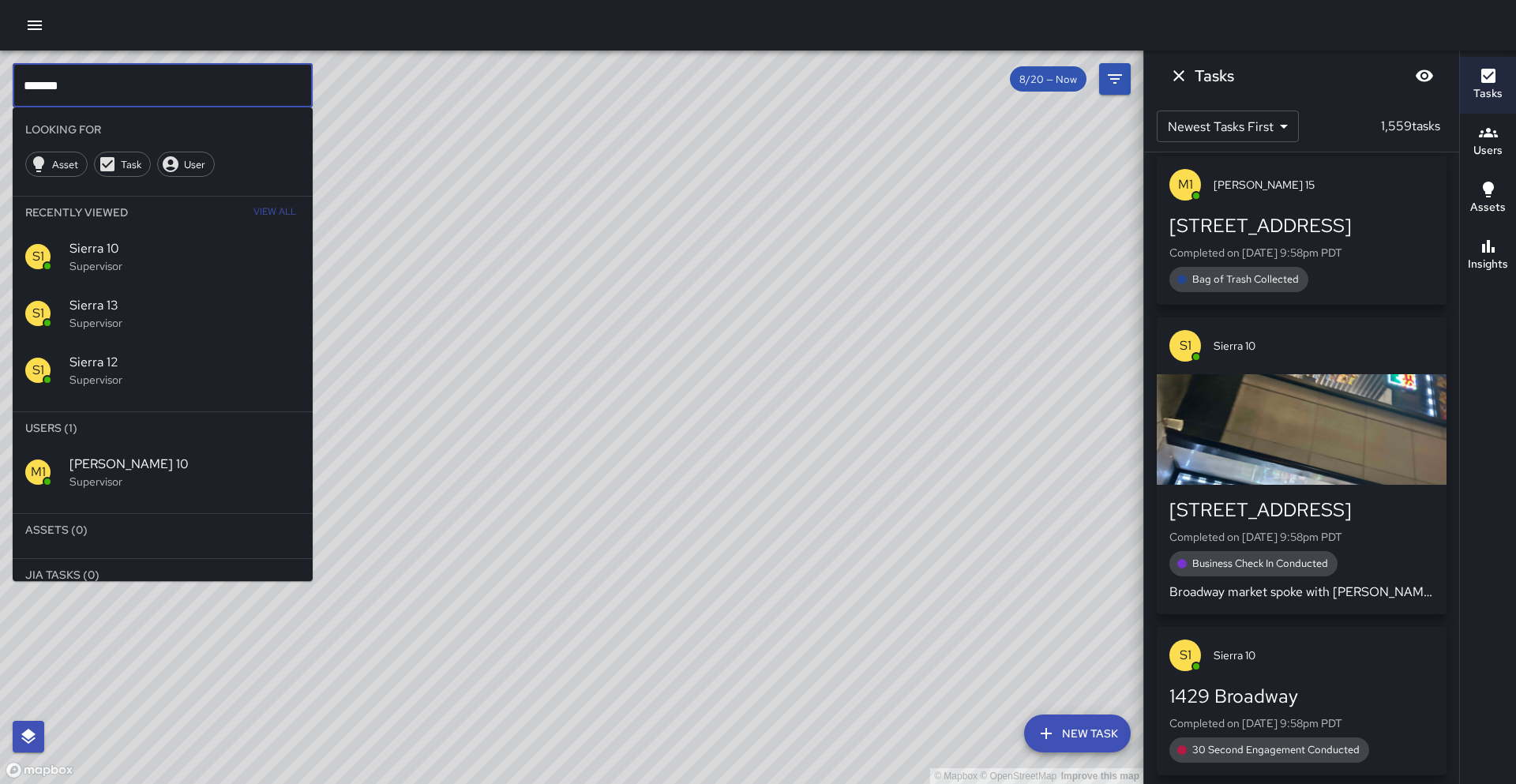
click at [148, 476] on p "Supervisor" at bounding box center [184, 482] width 230 height 16
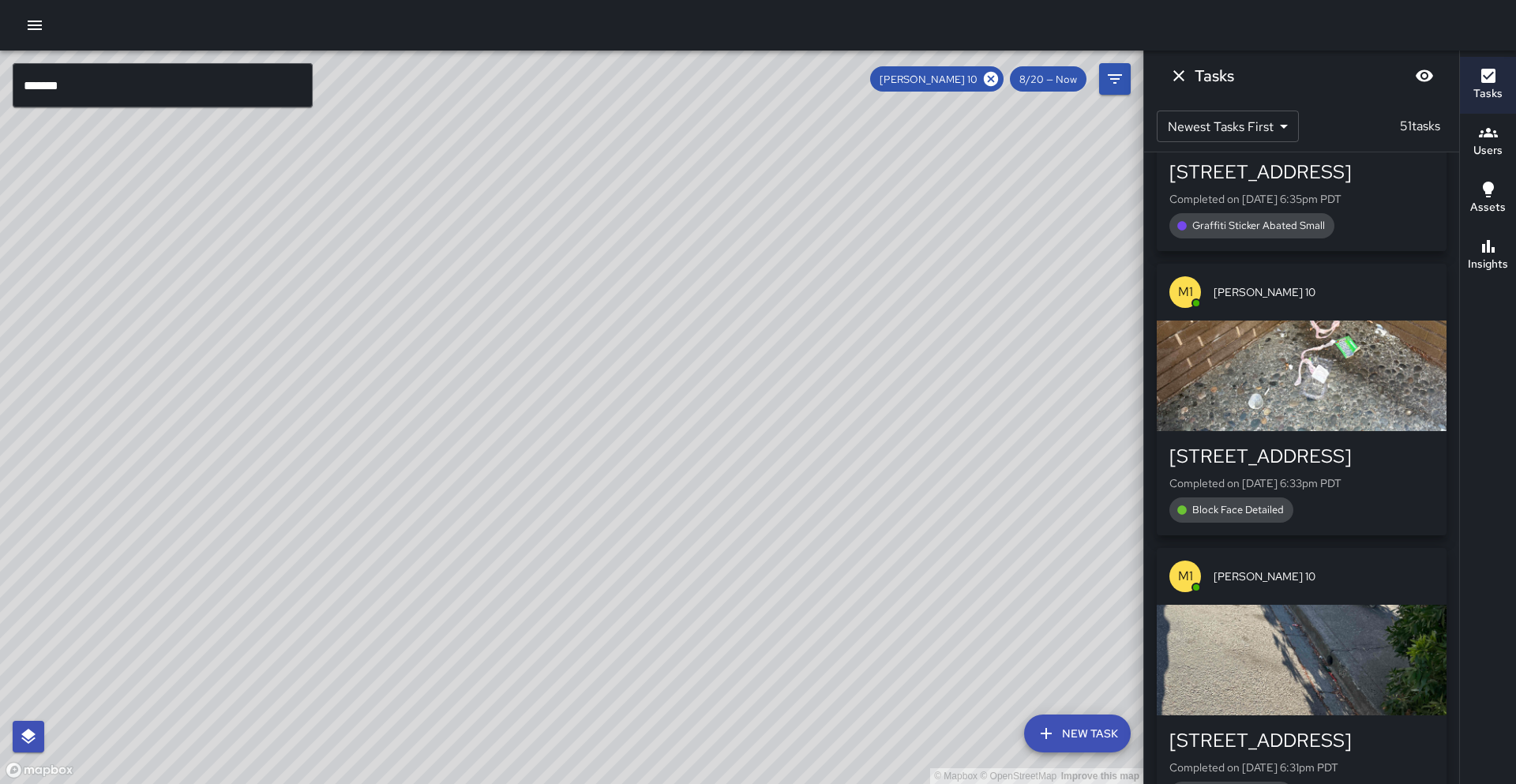
drag, startPoint x: 668, startPoint y: 186, endPoint x: 530, endPoint y: 335, distance: 203.1
click at [508, 349] on div "© Mapbox © OpenStreetMap Improve this map" at bounding box center [571, 417] width 1143 height 733
drag, startPoint x: 598, startPoint y: 232, endPoint x: 386, endPoint y: 412, distance: 278.1
click at [386, 412] on div "© Mapbox © OpenStreetMap Improve this map" at bounding box center [571, 417] width 1143 height 733
click at [103, 83] on input "*******" at bounding box center [163, 85] width 300 height 45
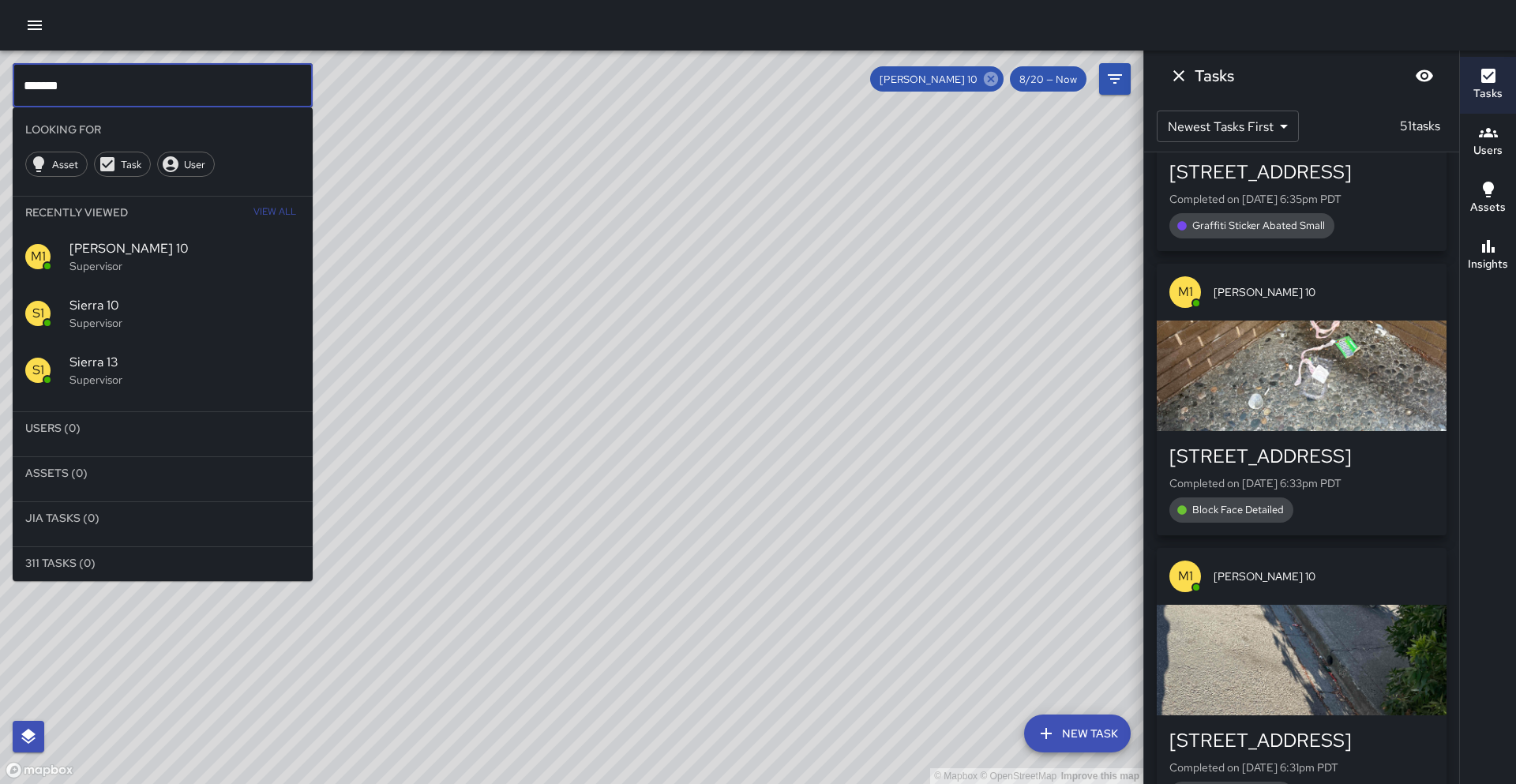
type input "*******"
click at [991, 83] on icon at bounding box center [991, 78] width 14 height 14
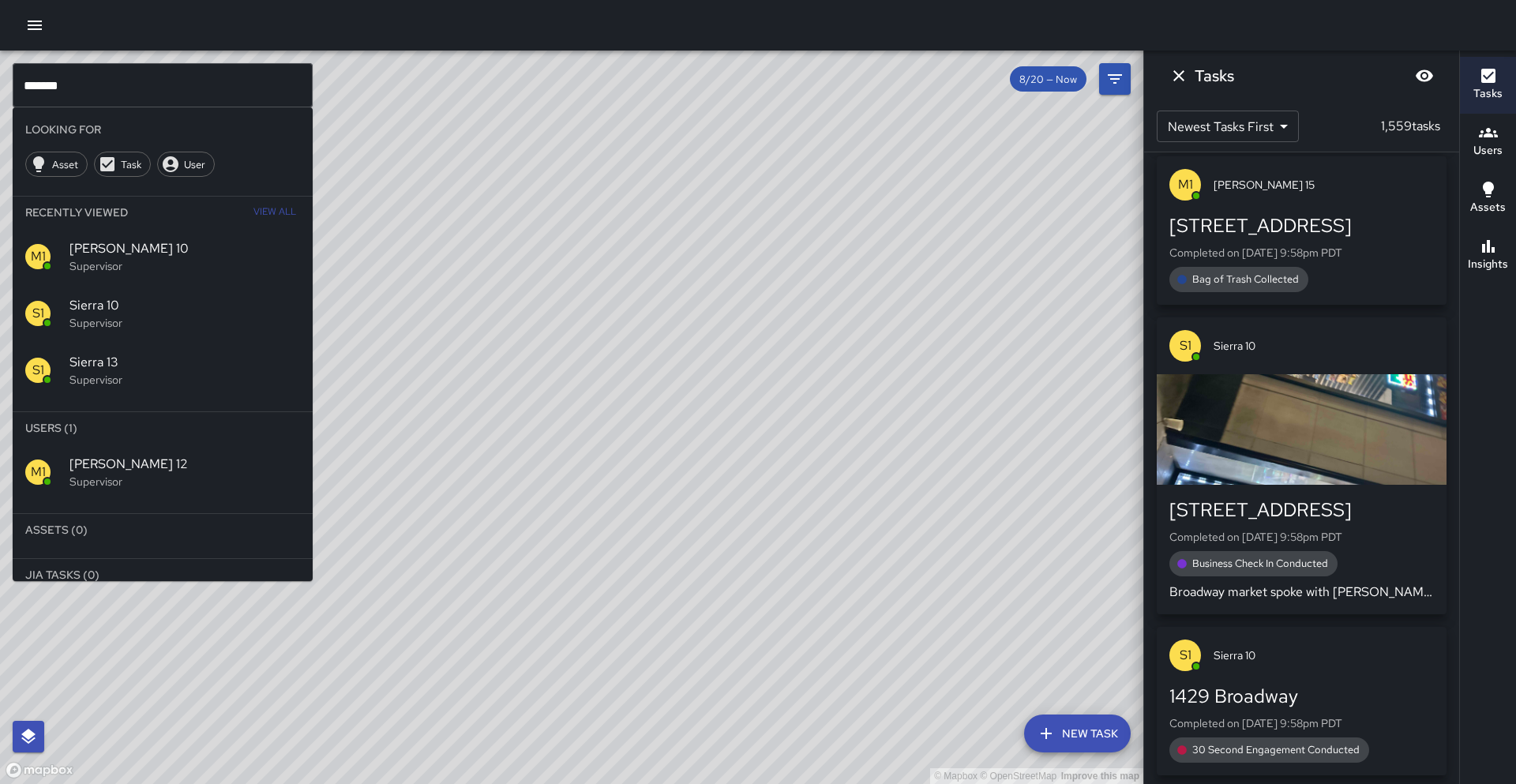
click at [214, 493] on div "M1 [PERSON_NAME] 12 Supervisor" at bounding box center [163, 471] width 300 height 56
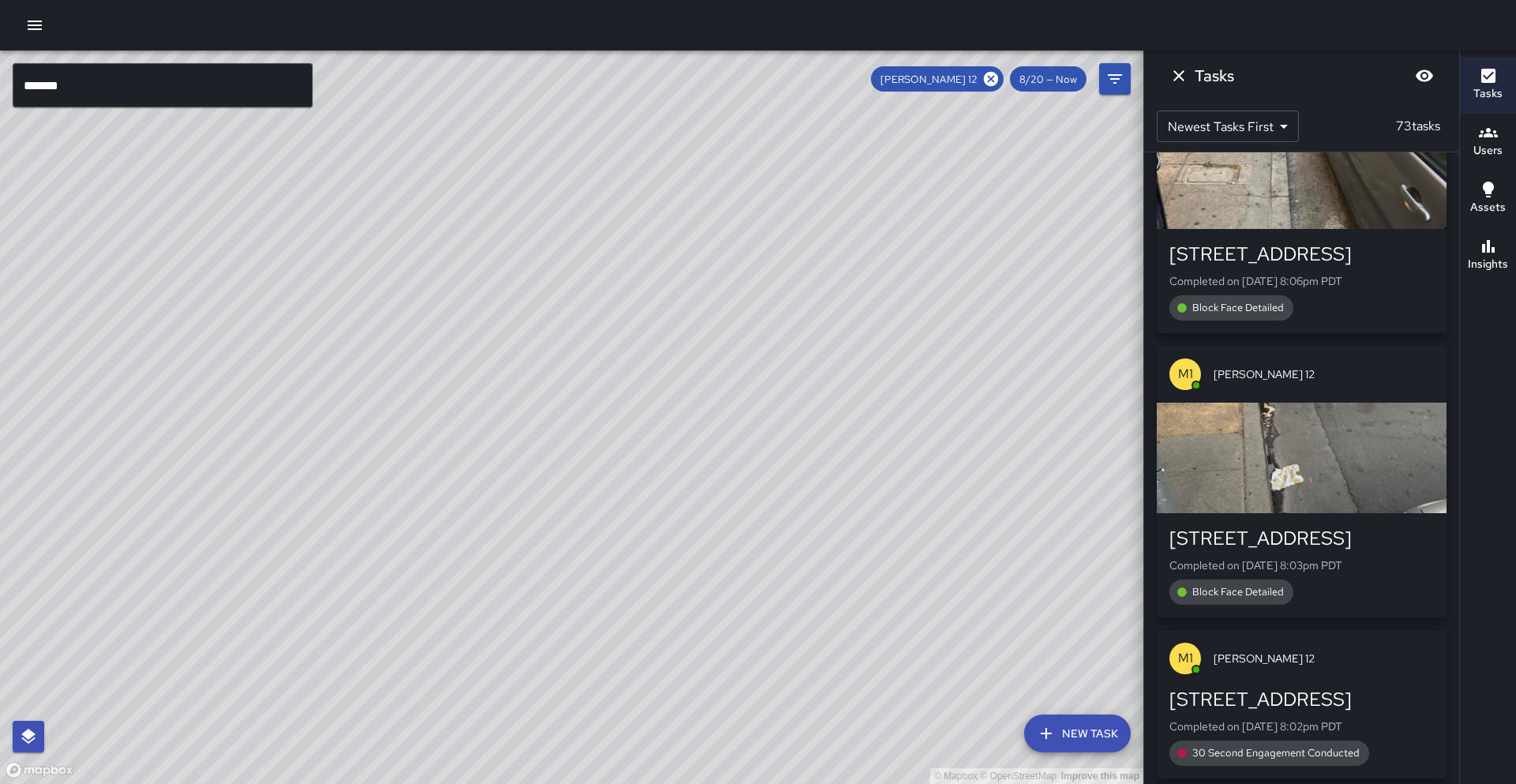
drag, startPoint x: 159, startPoint y: 536, endPoint x: 266, endPoint y: 514, distance: 109.2
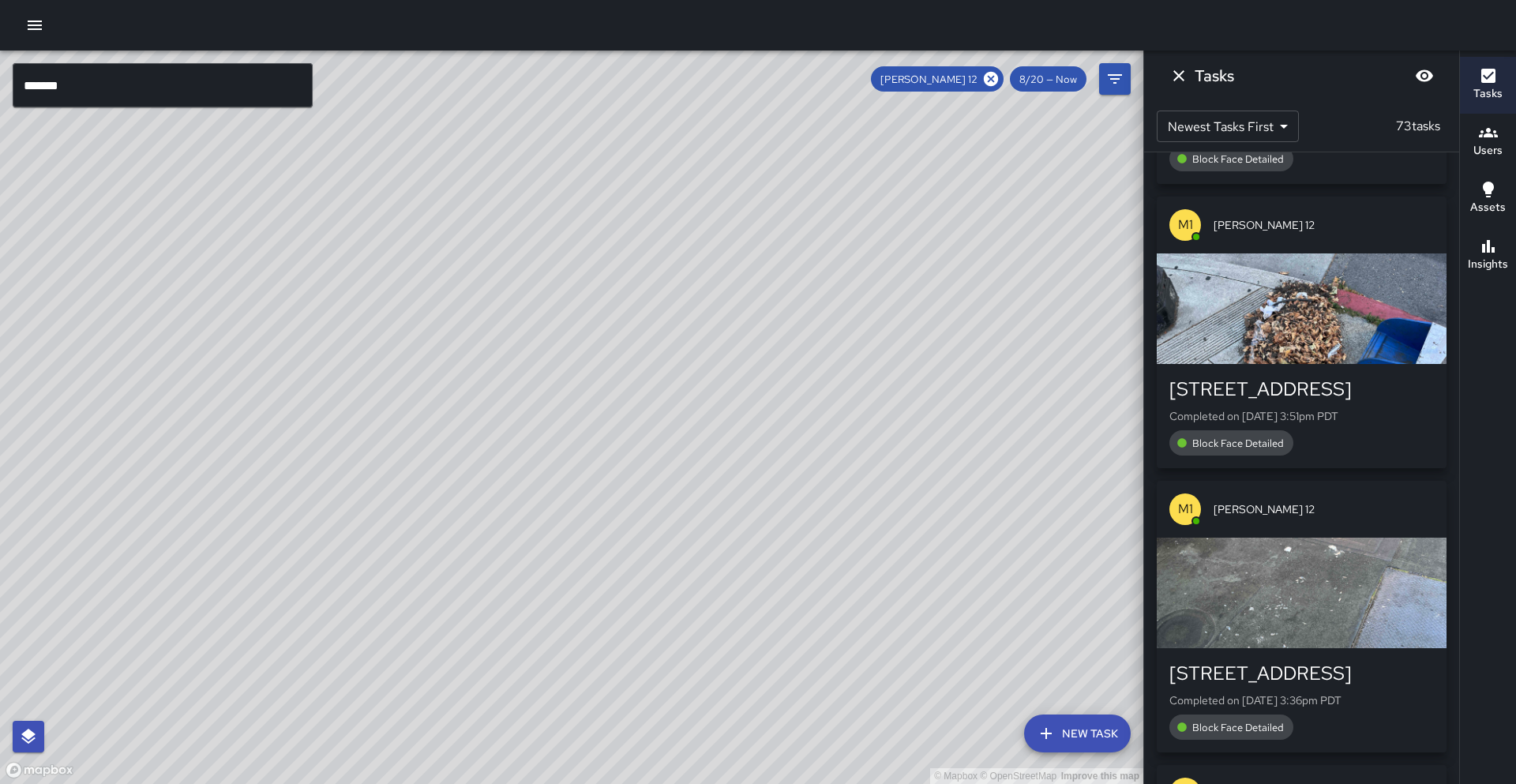
scroll to position [15806, 0]
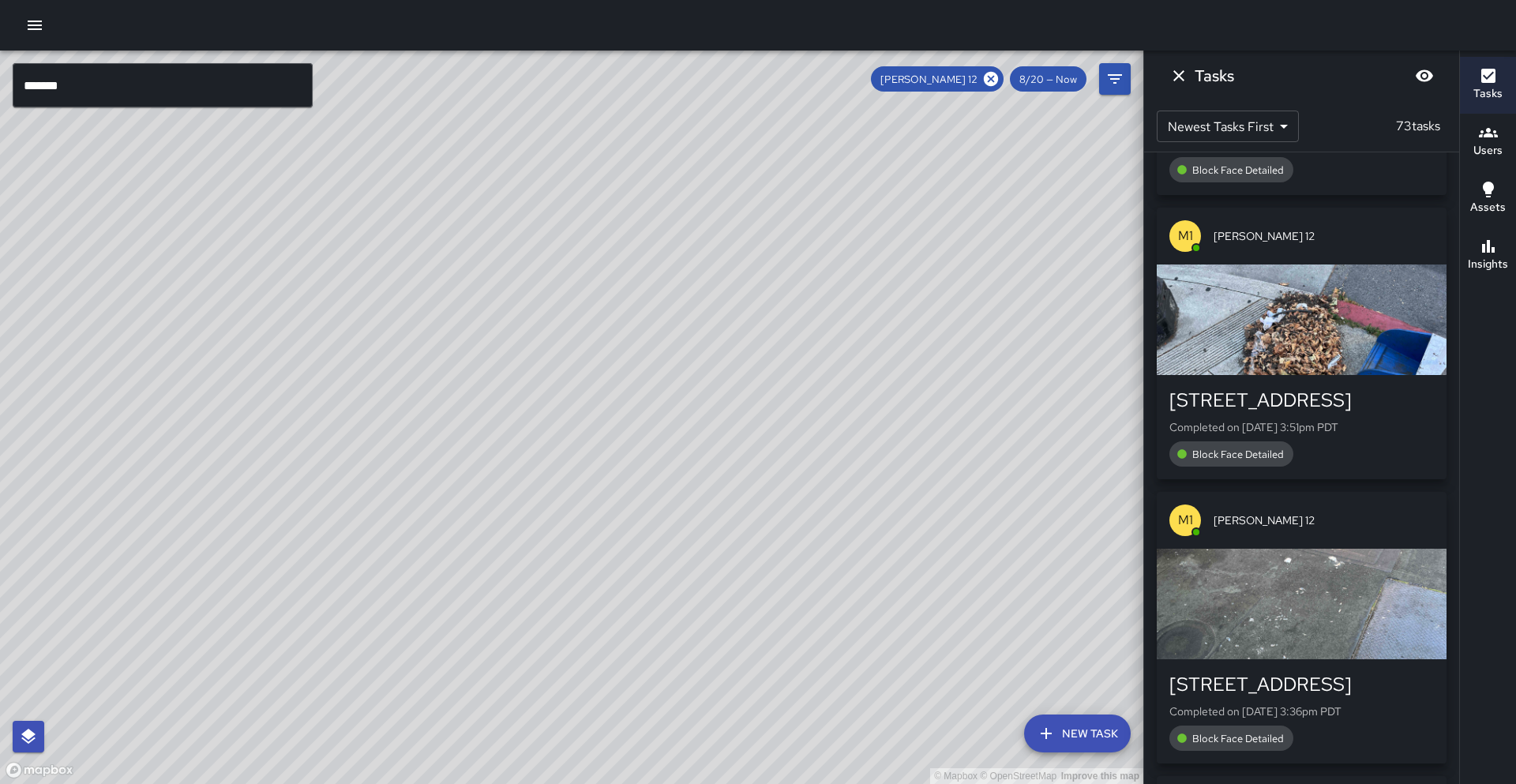
click at [1288, 125] on body "© Mapbox © OpenStreetMap Improve this map ******* ​ New Task [PERSON_NAME] 12 8…" at bounding box center [758, 392] width 1516 height 784
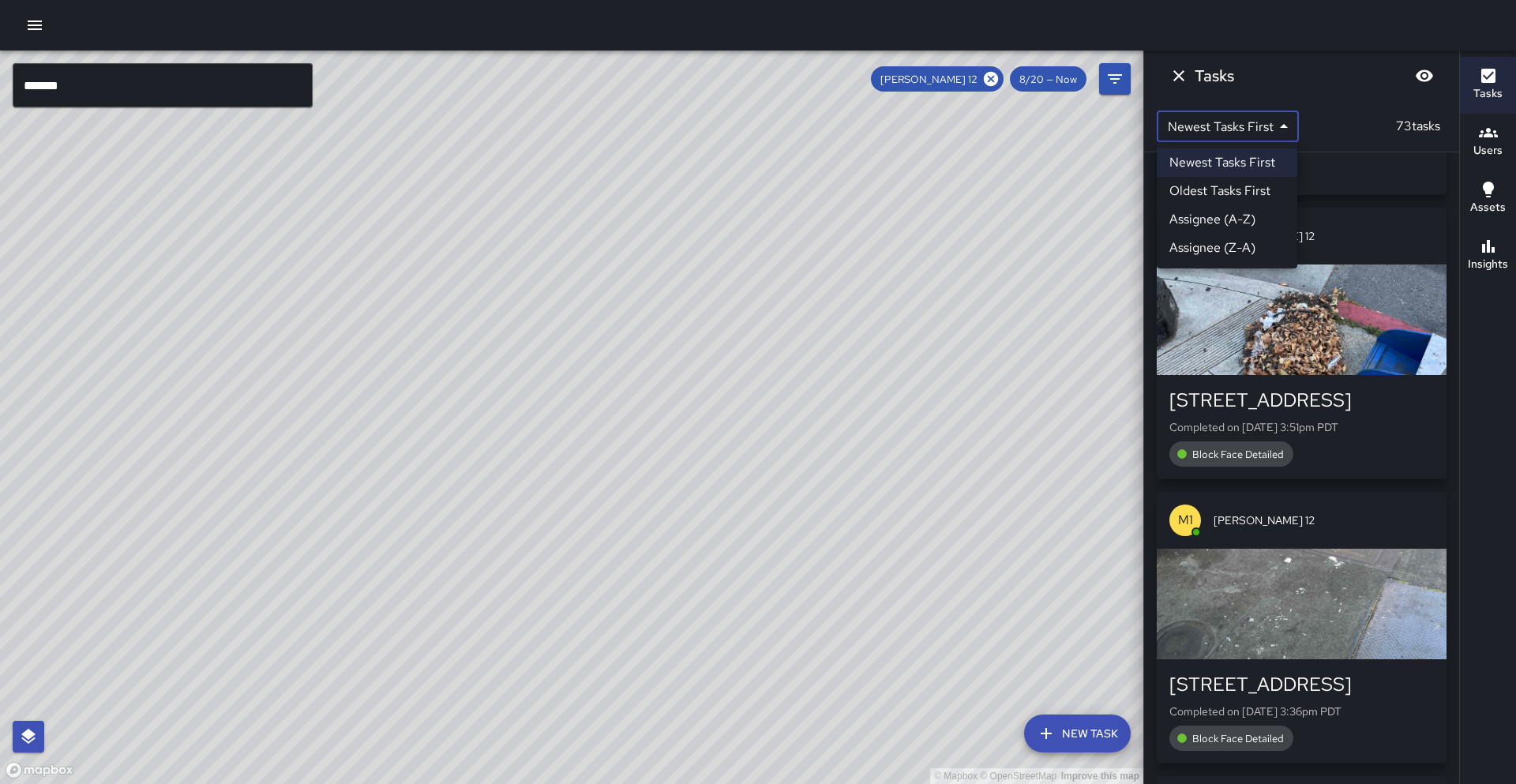
click at [1345, 126] on div at bounding box center [758, 392] width 1516 height 784
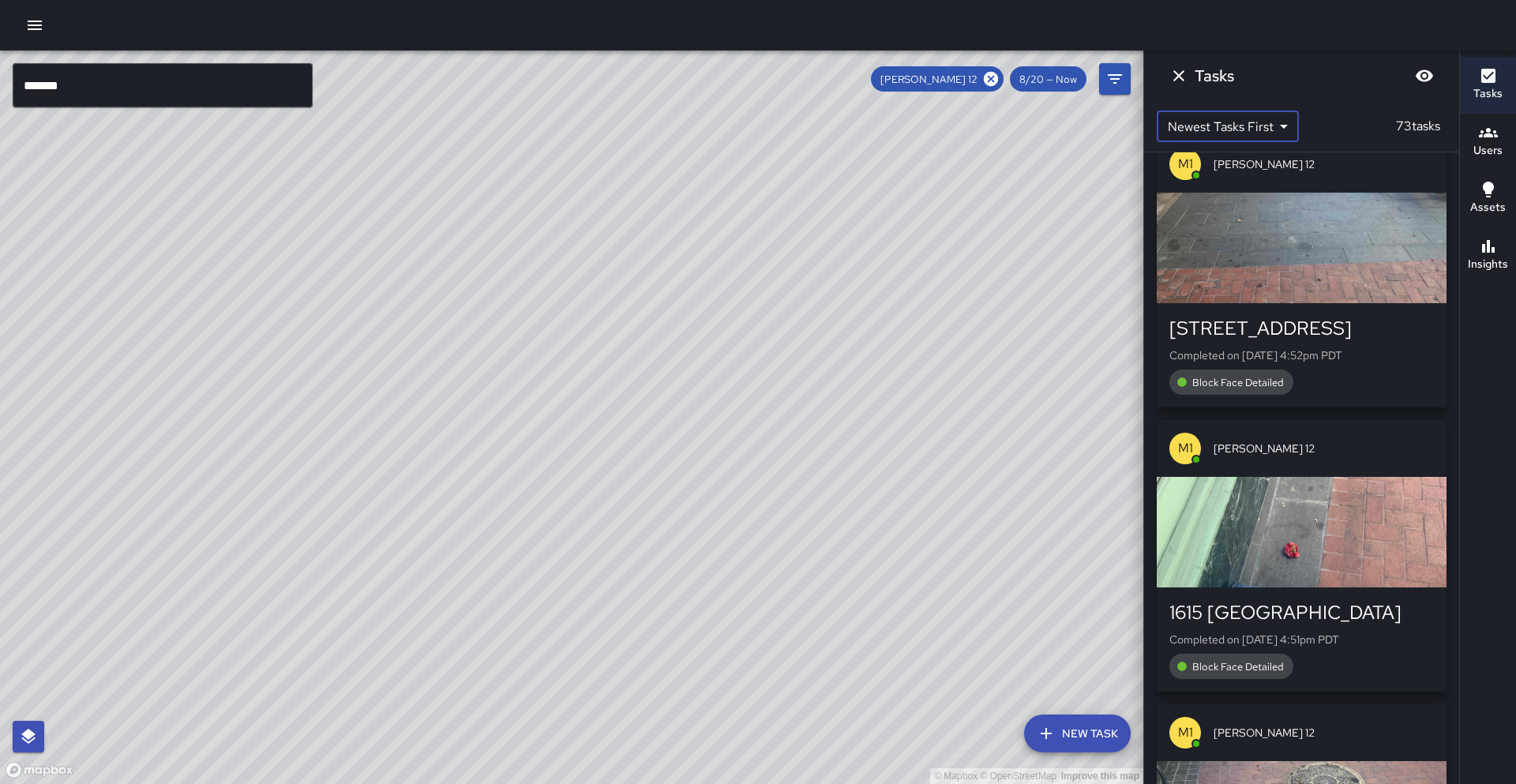
scroll to position [15012, 0]
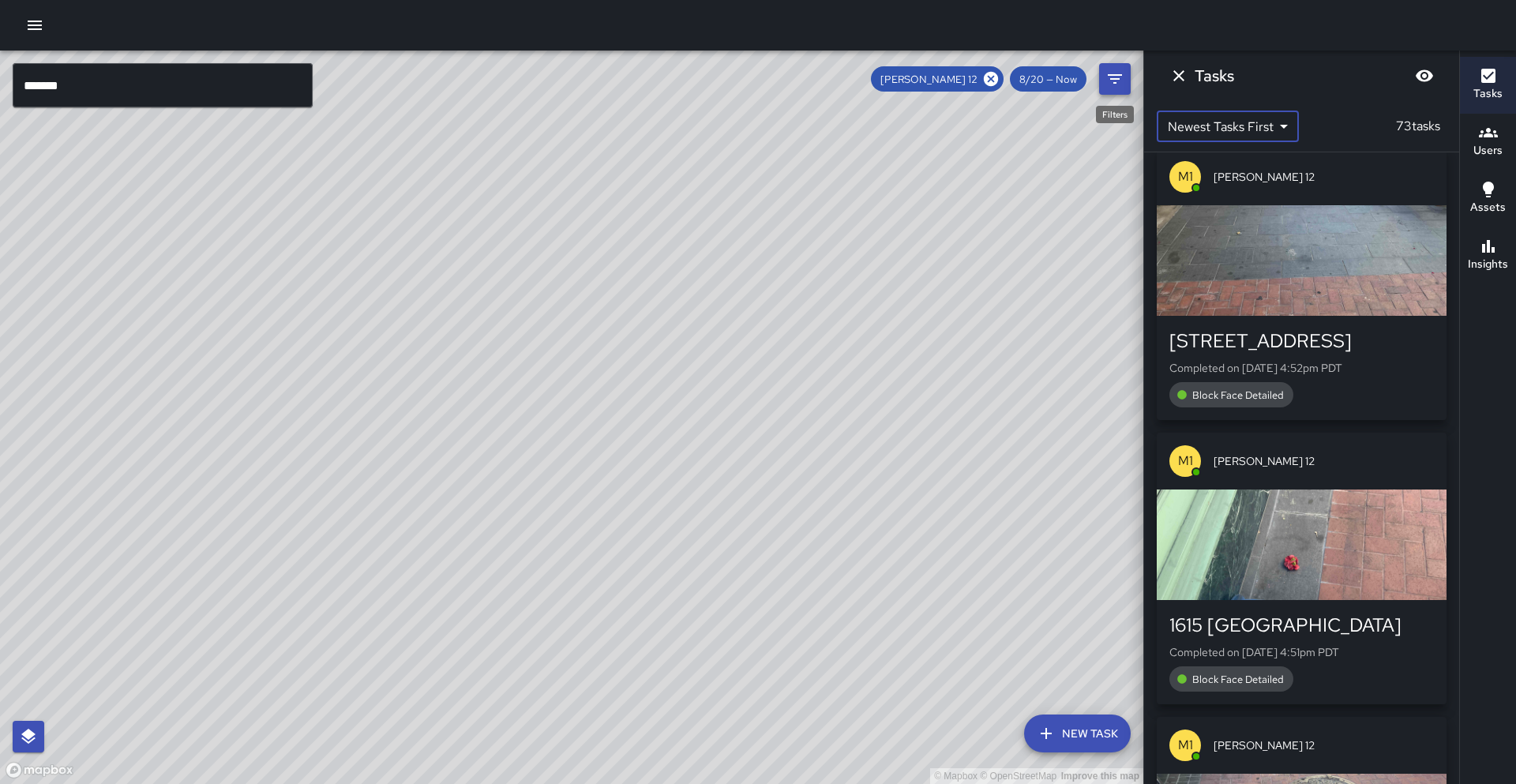
click at [1115, 79] on icon "Filters" at bounding box center [1114, 78] width 19 height 19
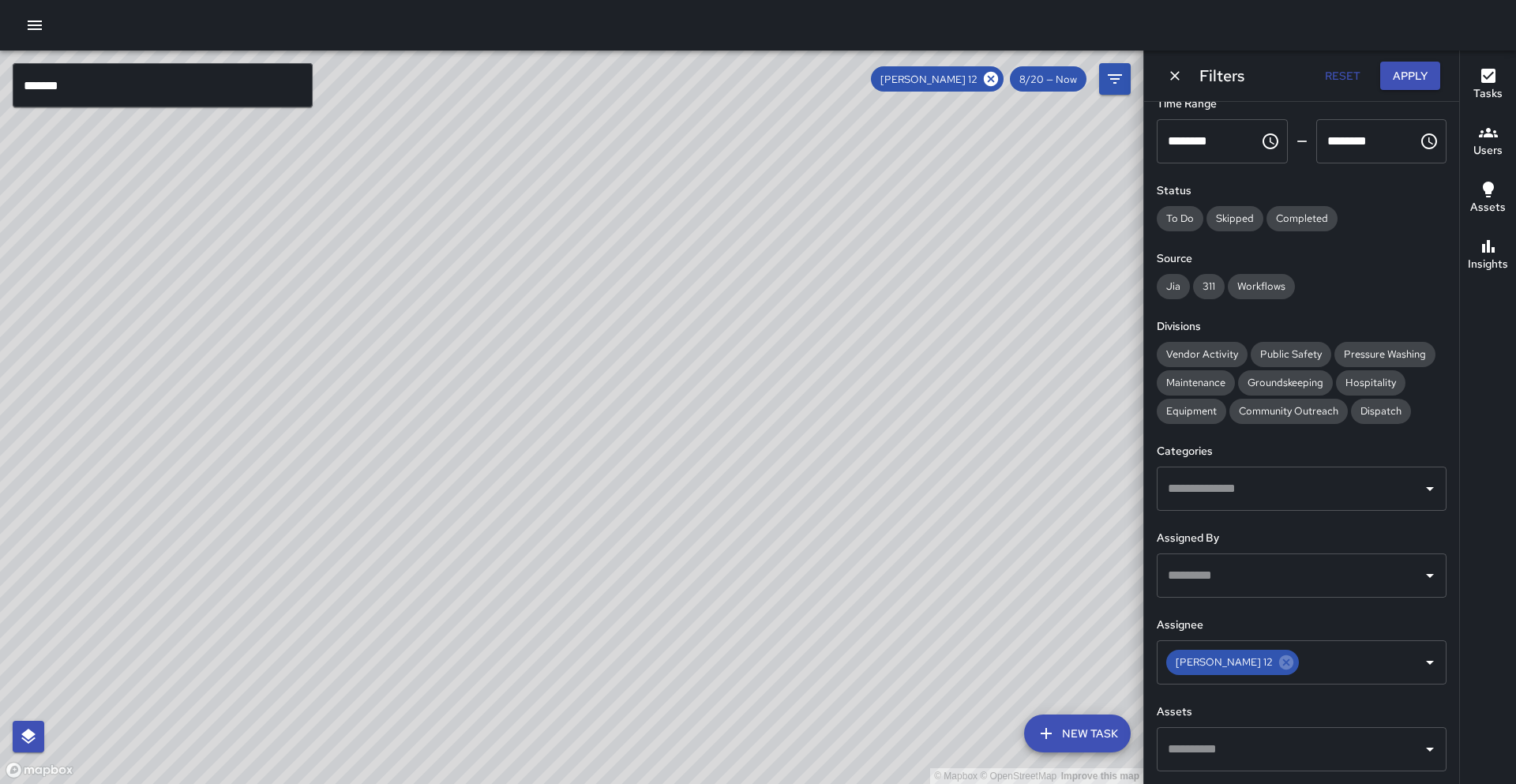
click at [1428, 499] on button "Open" at bounding box center [1430, 489] width 22 height 22
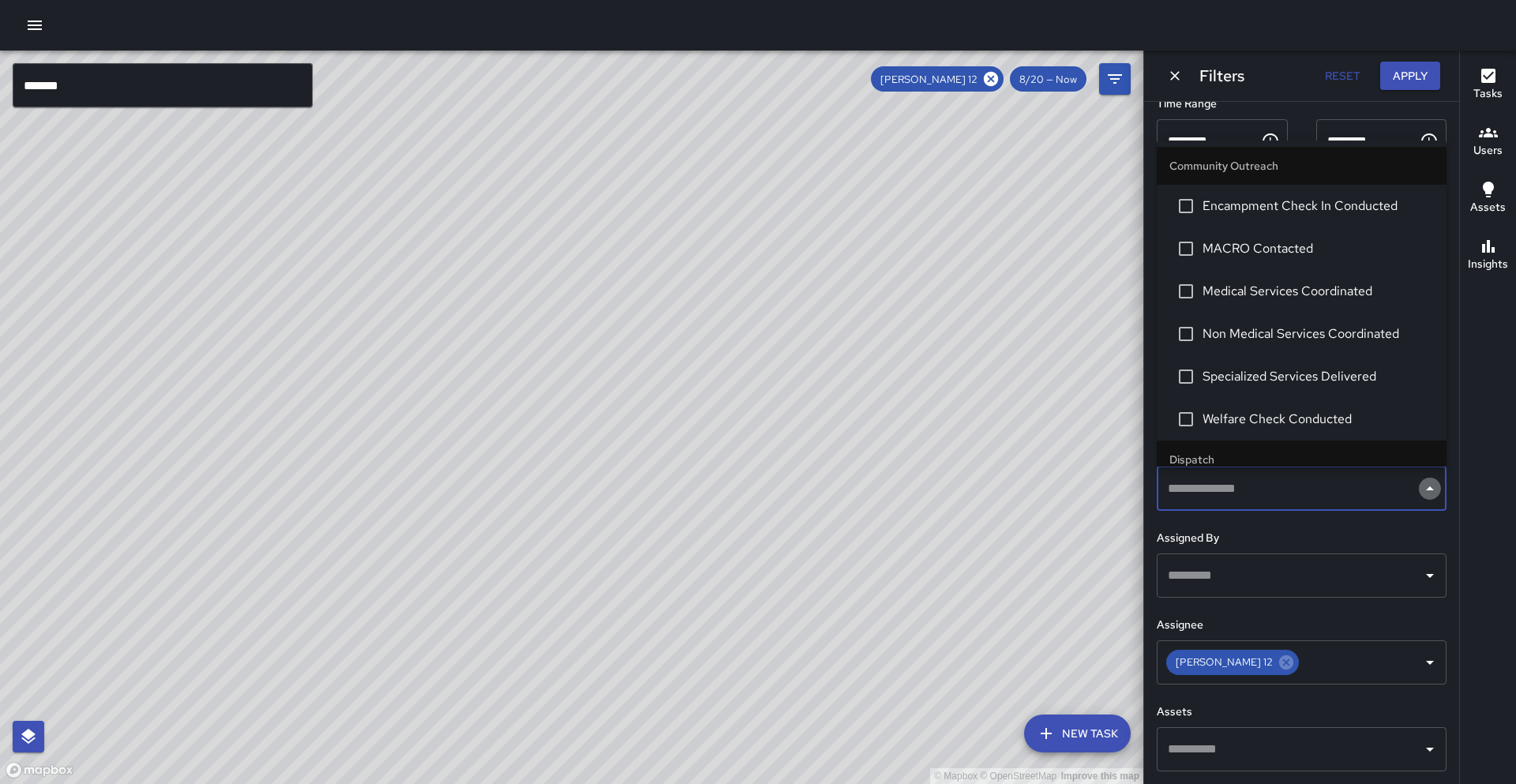
click at [1424, 493] on icon "Close" at bounding box center [1429, 488] width 19 height 19
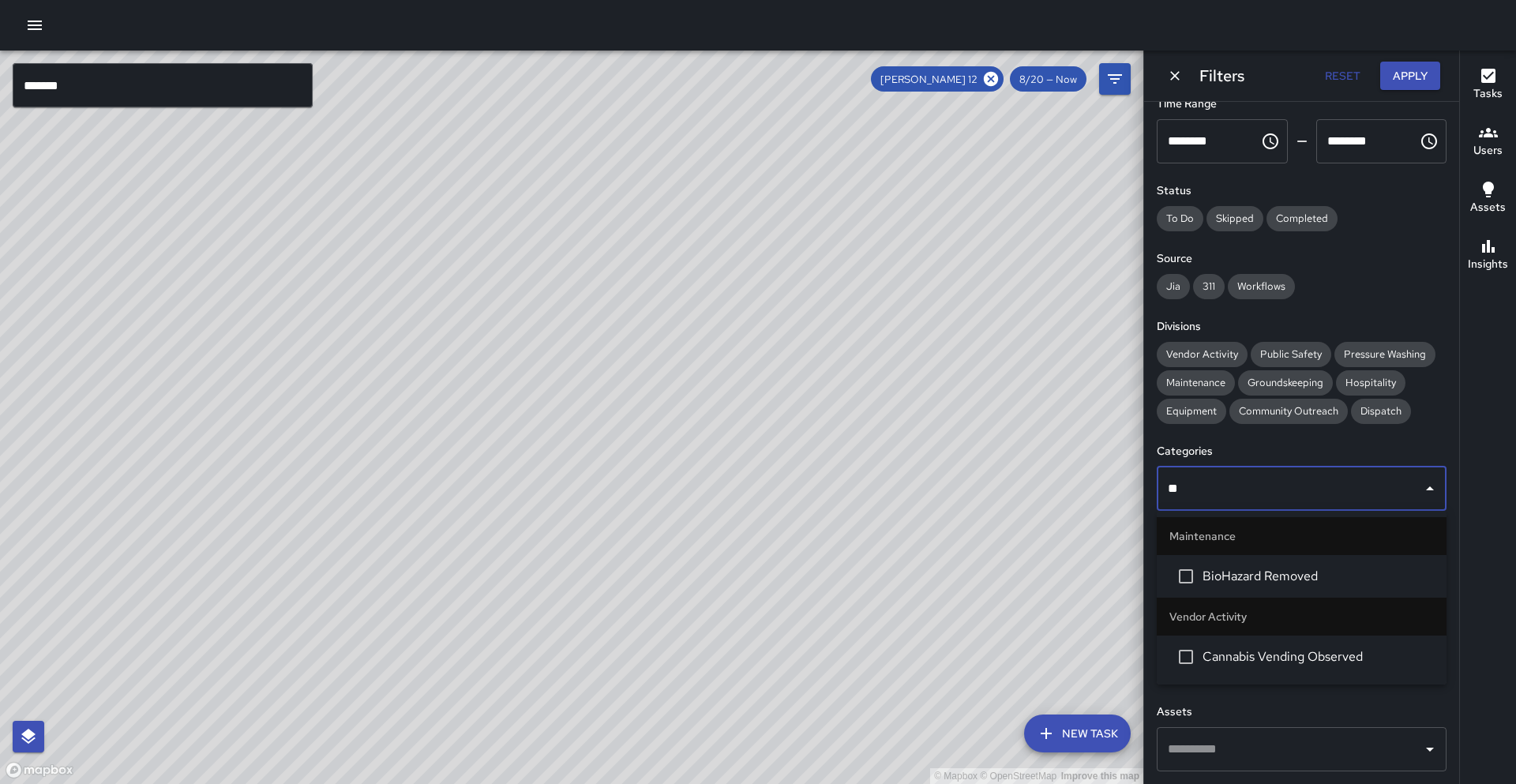
type input "***"
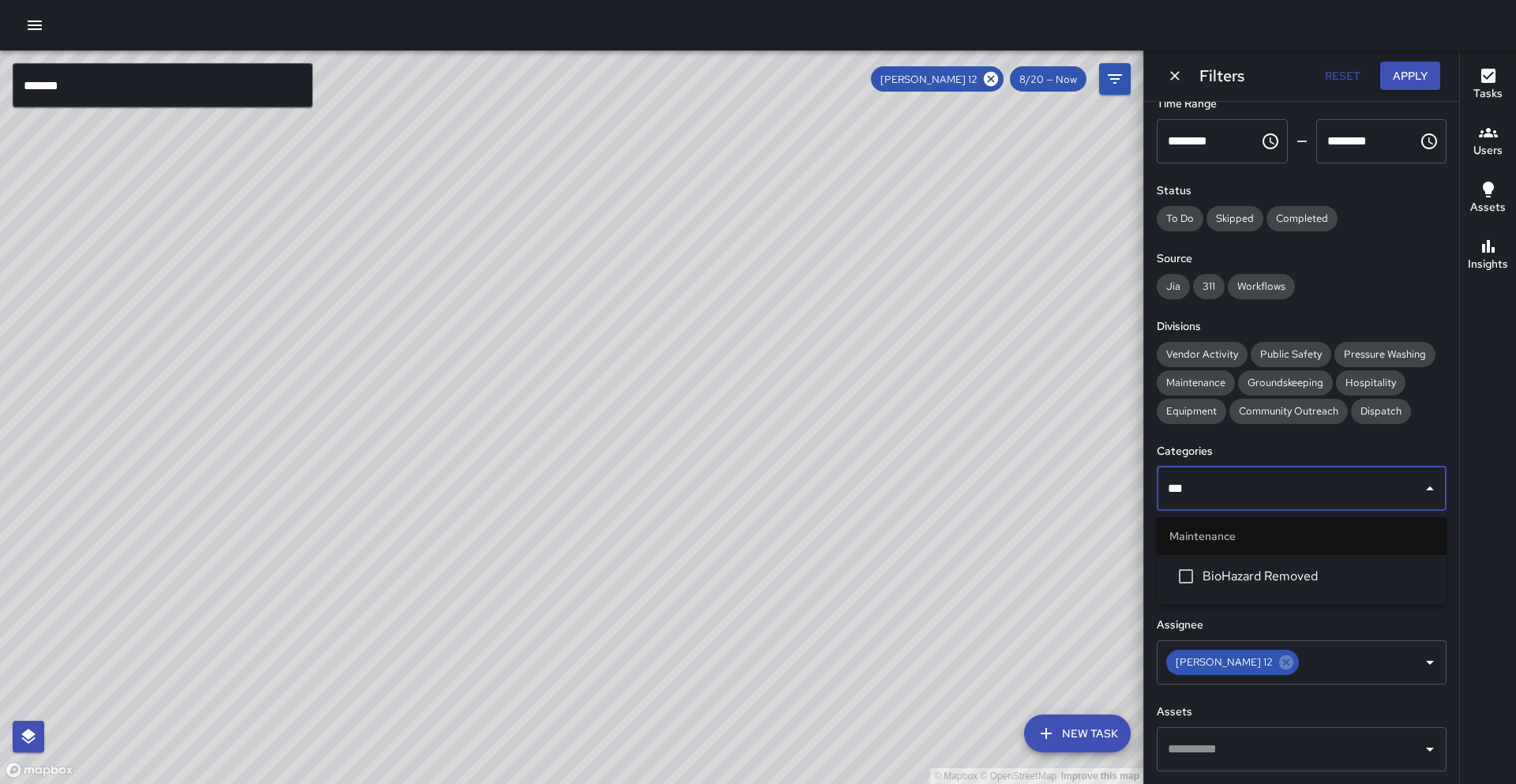
click at [1292, 575] on span "BioHazard Removed" at bounding box center [1318, 576] width 231 height 19
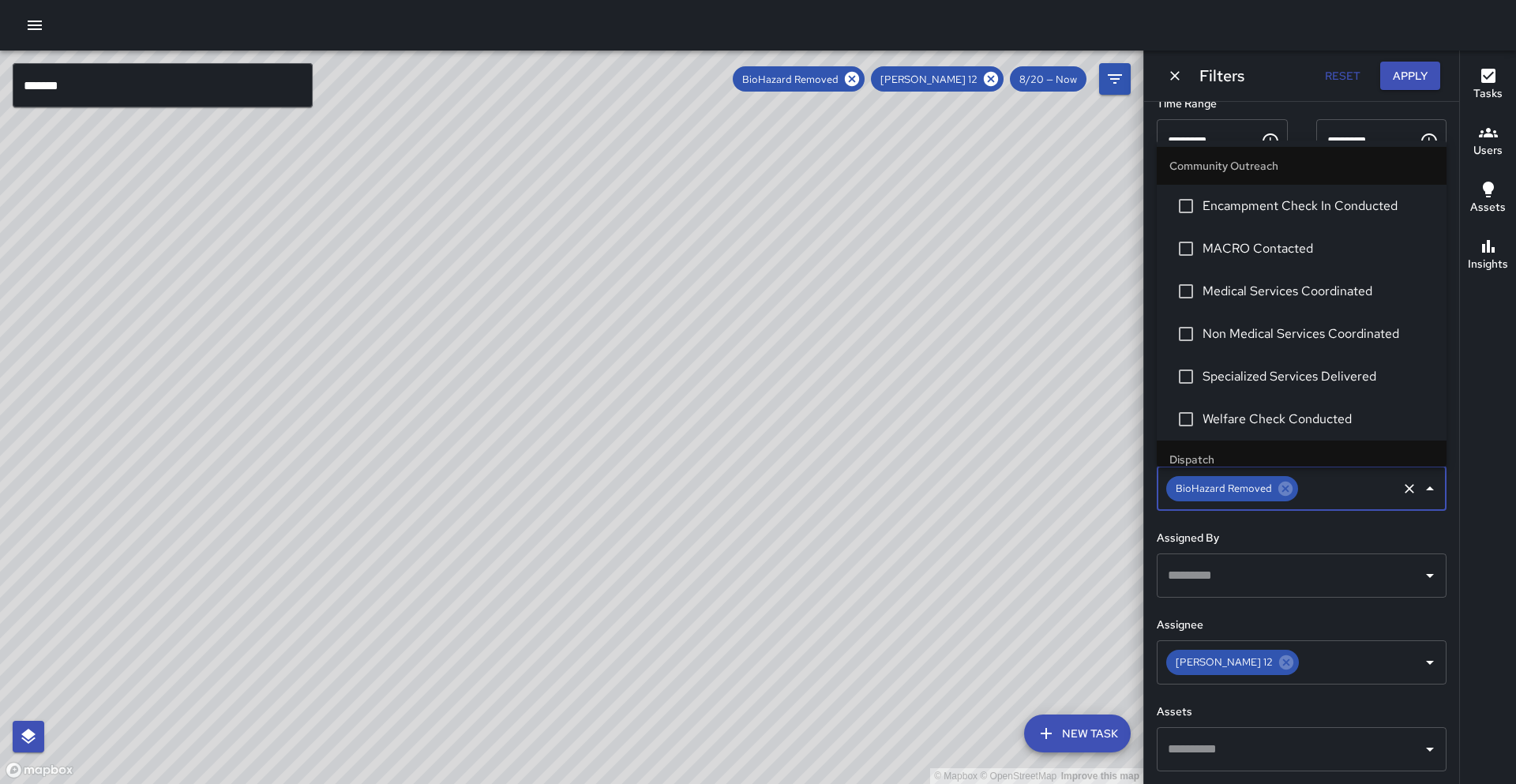
scroll to position [0, 0]
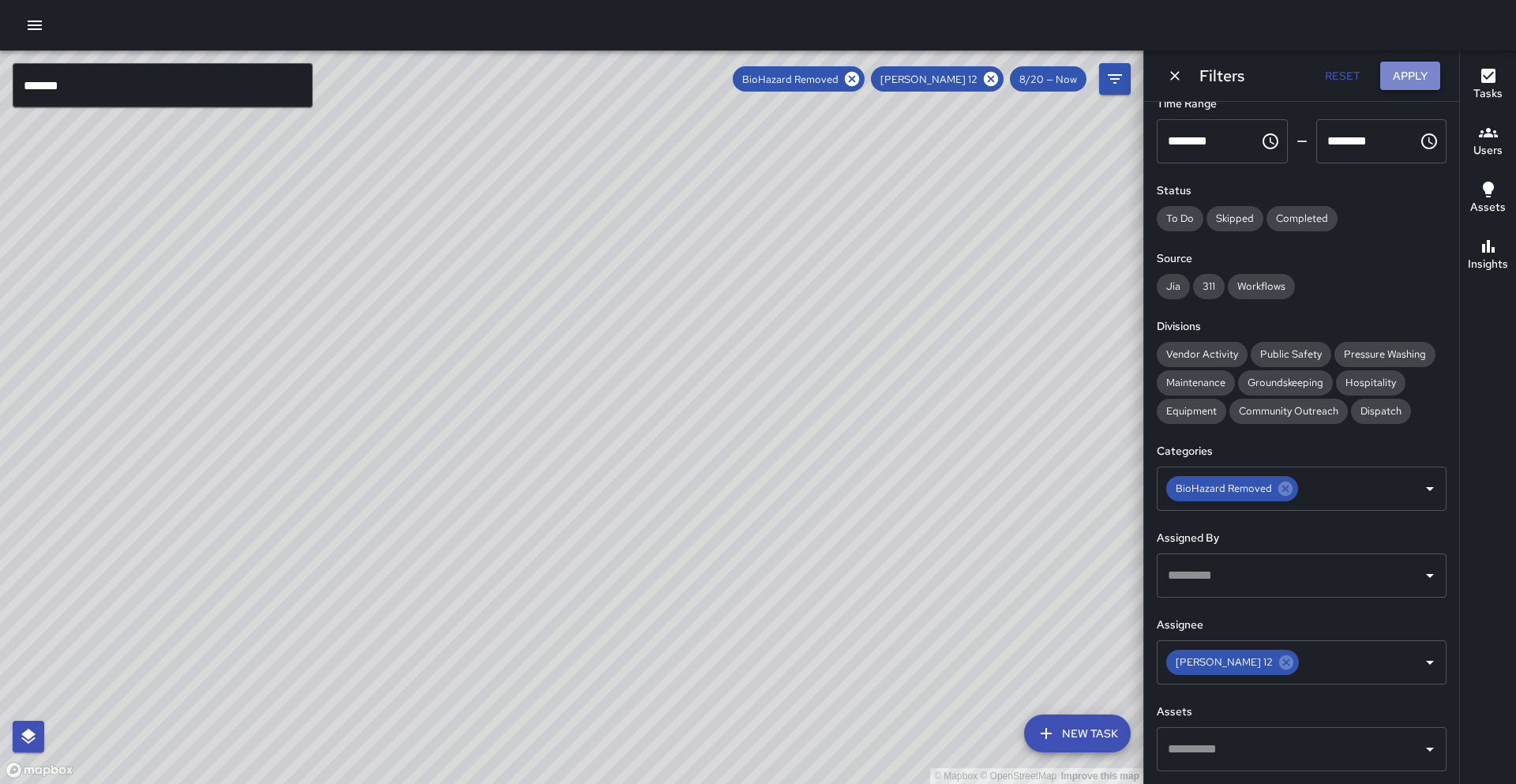
click at [1397, 79] on button "Apply" at bounding box center [1410, 75] width 60 height 29
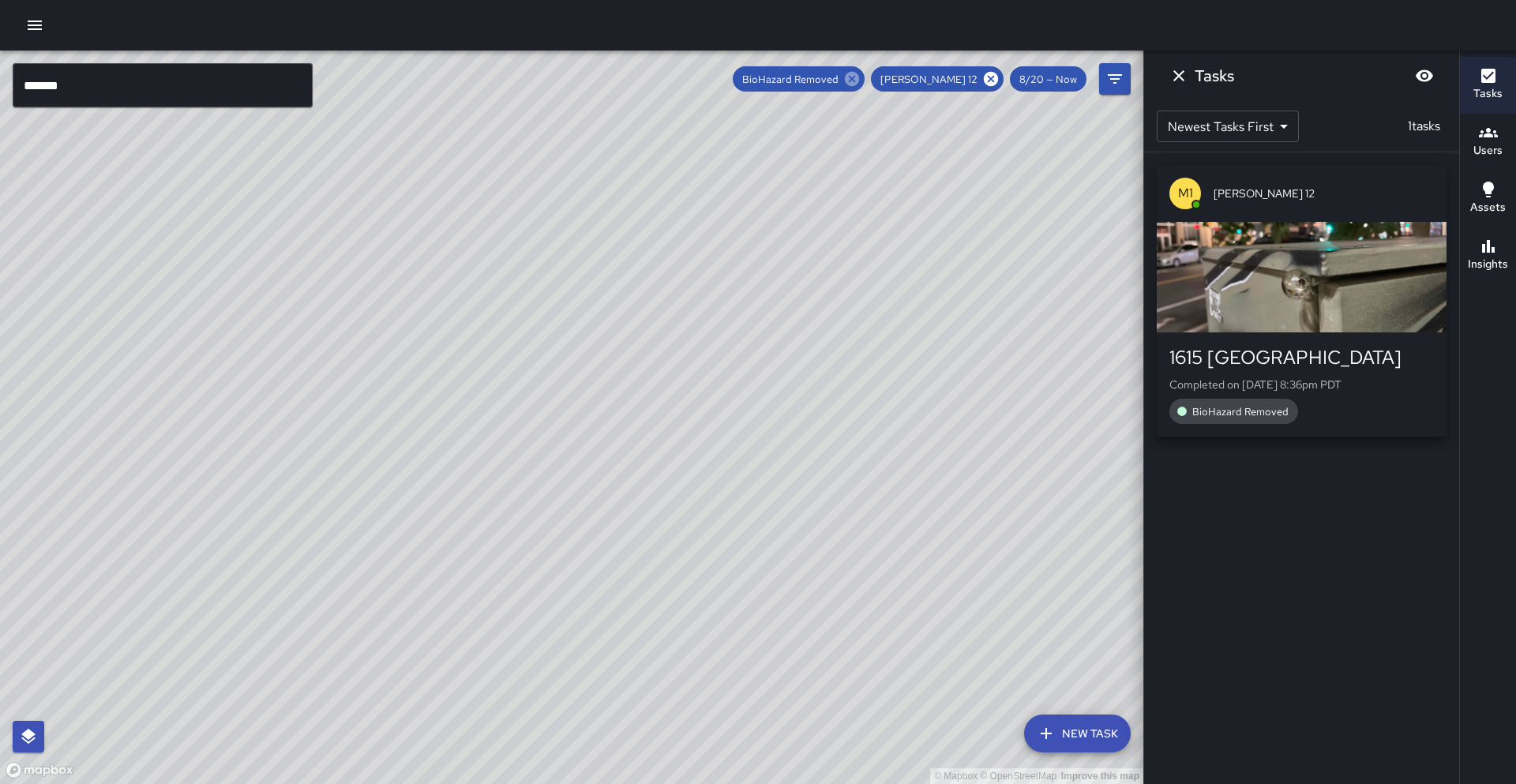
click at [859, 75] on icon at bounding box center [852, 78] width 14 height 14
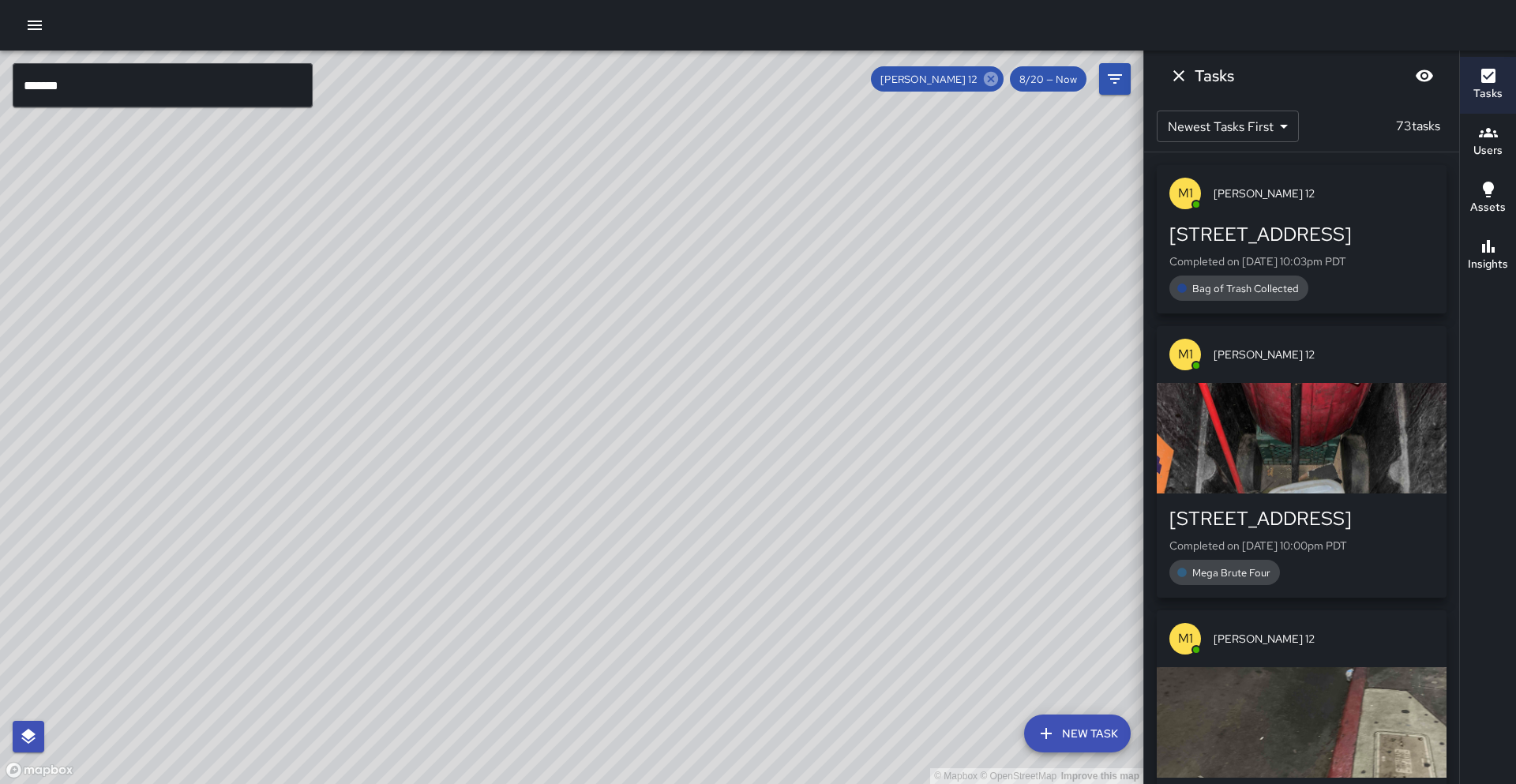
click at [993, 83] on icon at bounding box center [991, 78] width 14 height 14
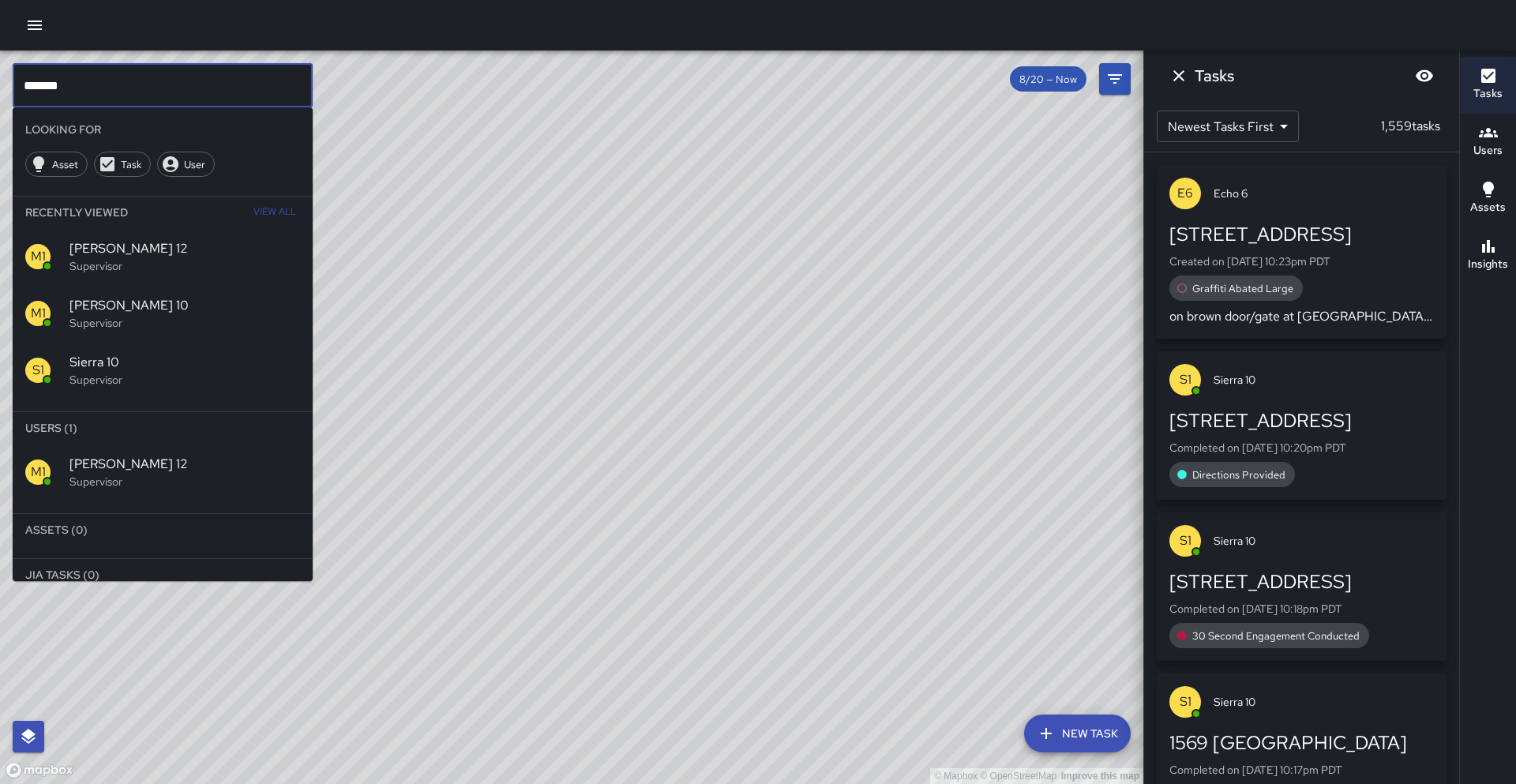
click at [87, 88] on input "*******" at bounding box center [163, 85] width 300 height 45
type input "*******"
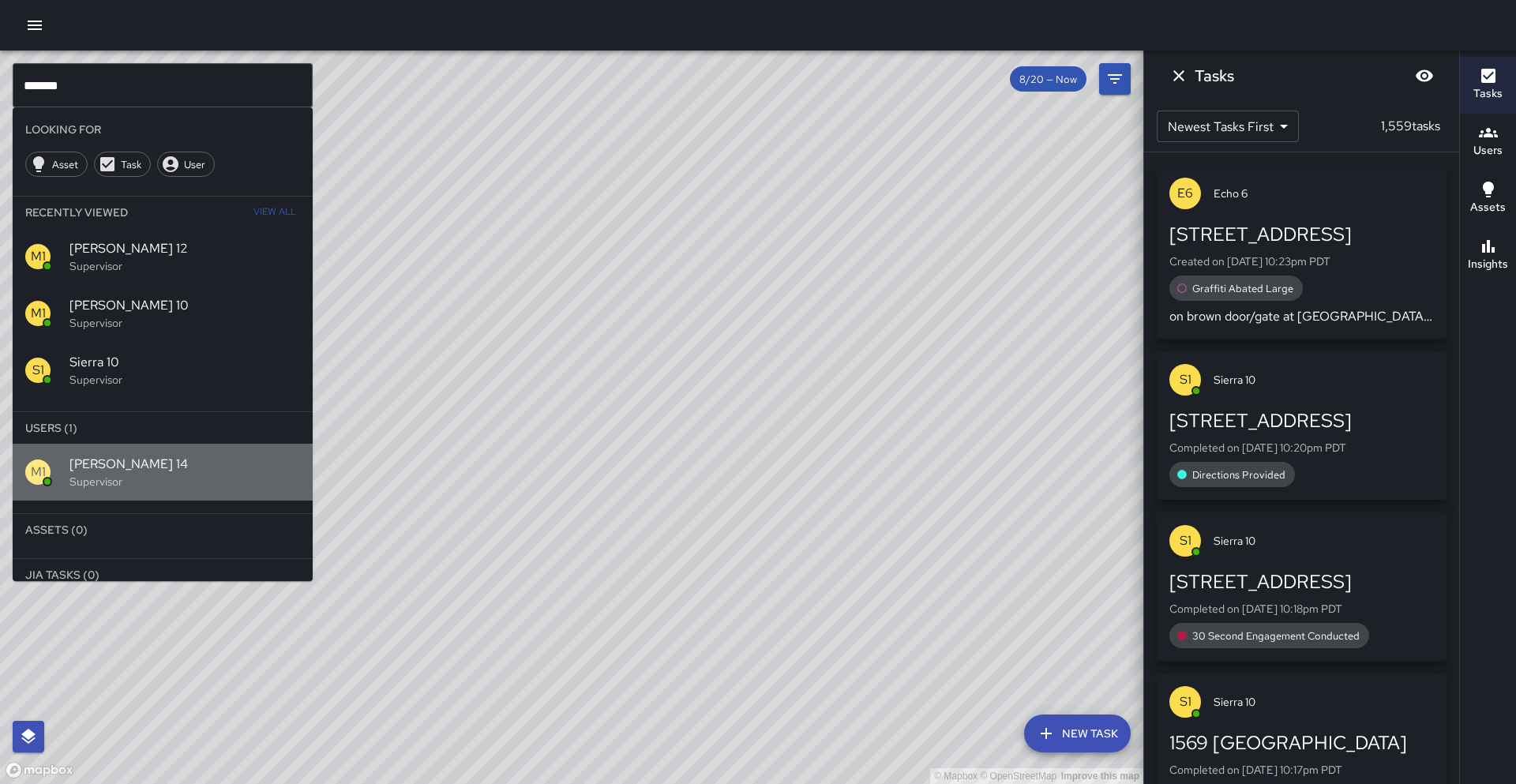
click at [103, 476] on p "Supervisor" at bounding box center [184, 482] width 230 height 16
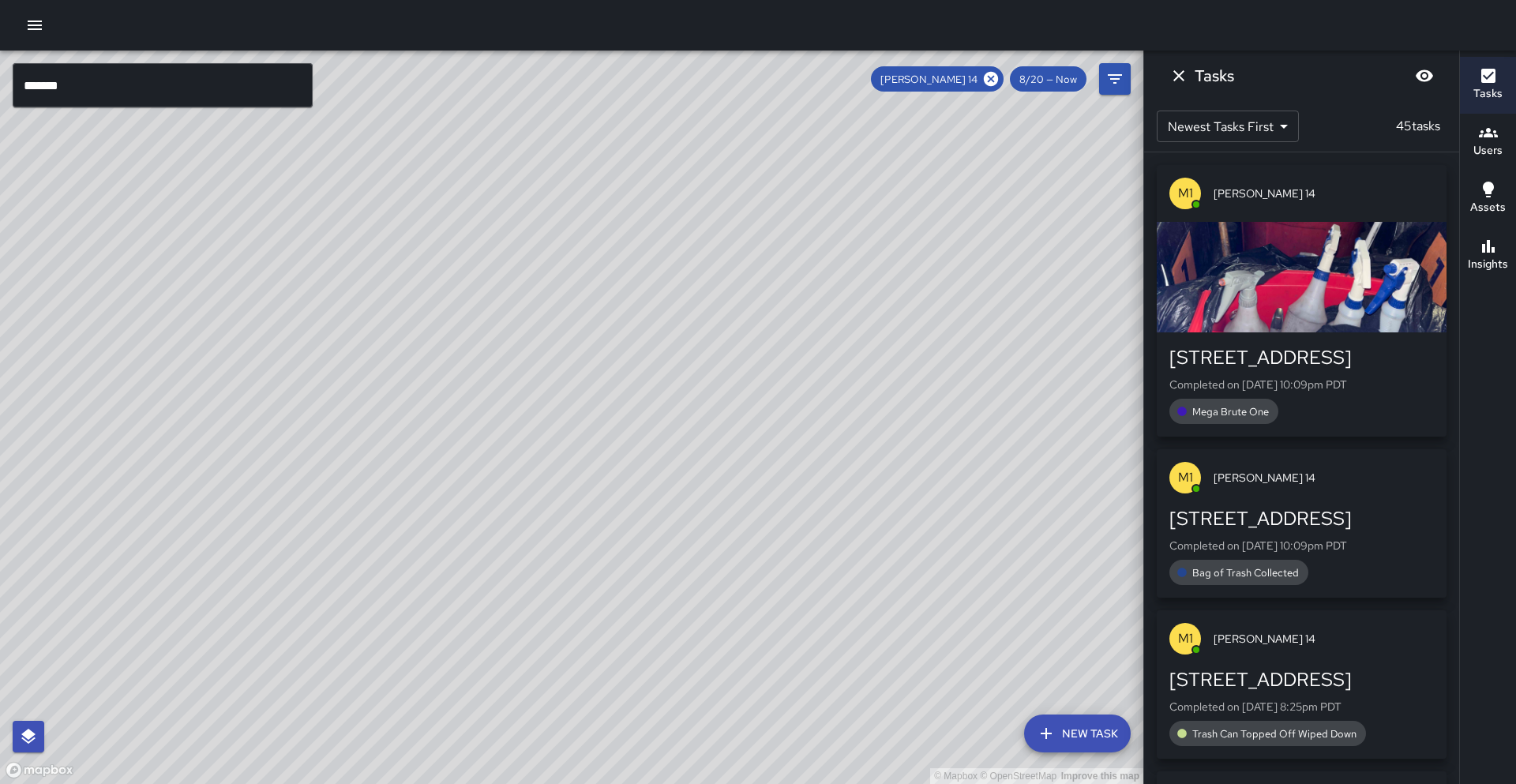
drag, startPoint x: 244, startPoint y: 614, endPoint x: 477, endPoint y: 287, distance: 401.5
click at [477, 287] on div "© Mapbox © OpenStreetMap Improve this map" at bounding box center [571, 417] width 1143 height 733
drag, startPoint x: 485, startPoint y: 414, endPoint x: 436, endPoint y: 493, distance: 93.0
click at [437, 492] on div "© Mapbox © OpenStreetMap Improve this map" at bounding box center [571, 417] width 1143 height 733
click at [1265, 325] on div "button" at bounding box center [1301, 277] width 290 height 110
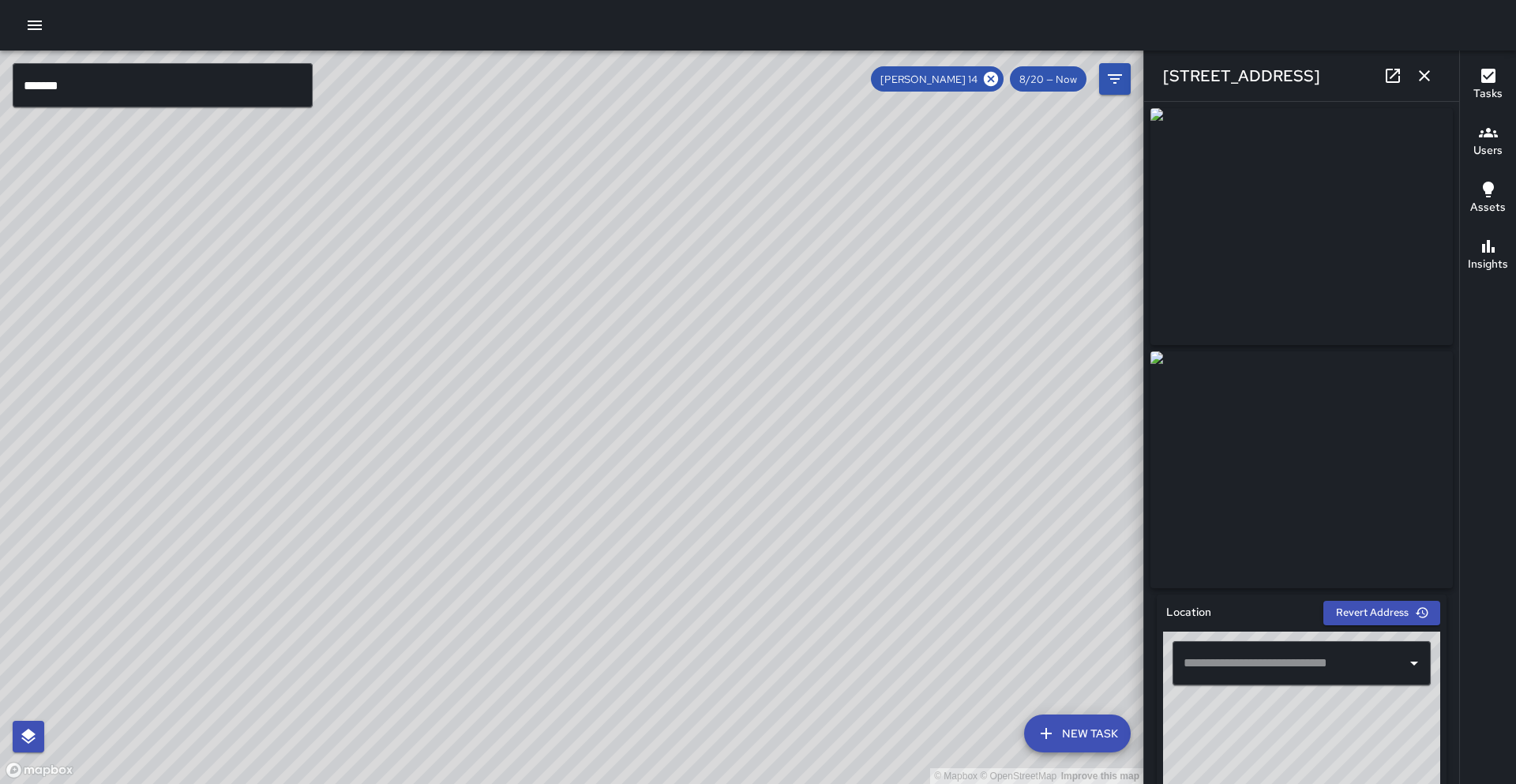
type input "**********"
click at [1425, 84] on icon "button" at bounding box center [1424, 75] width 19 height 19
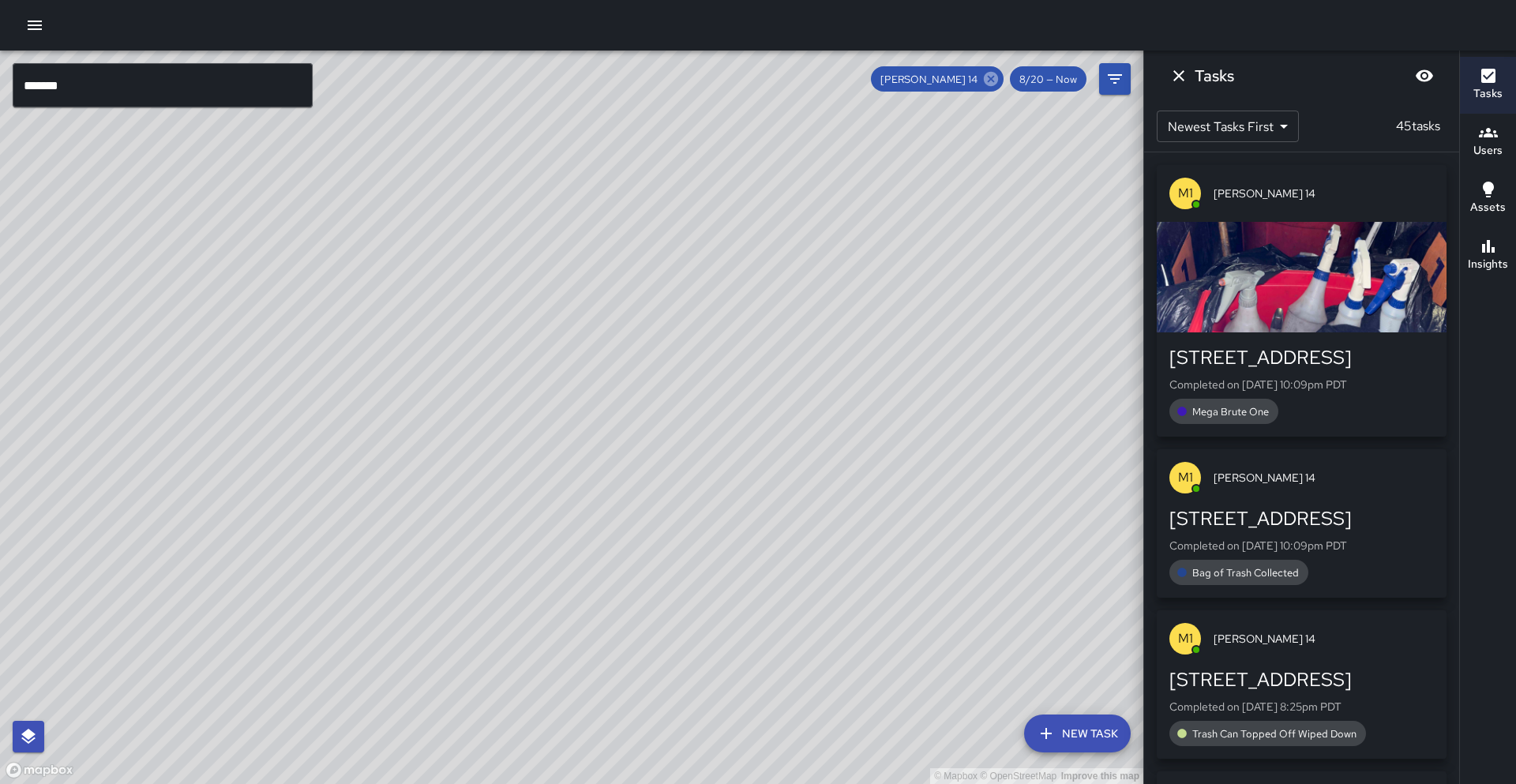
click at [988, 80] on icon at bounding box center [991, 78] width 14 height 14
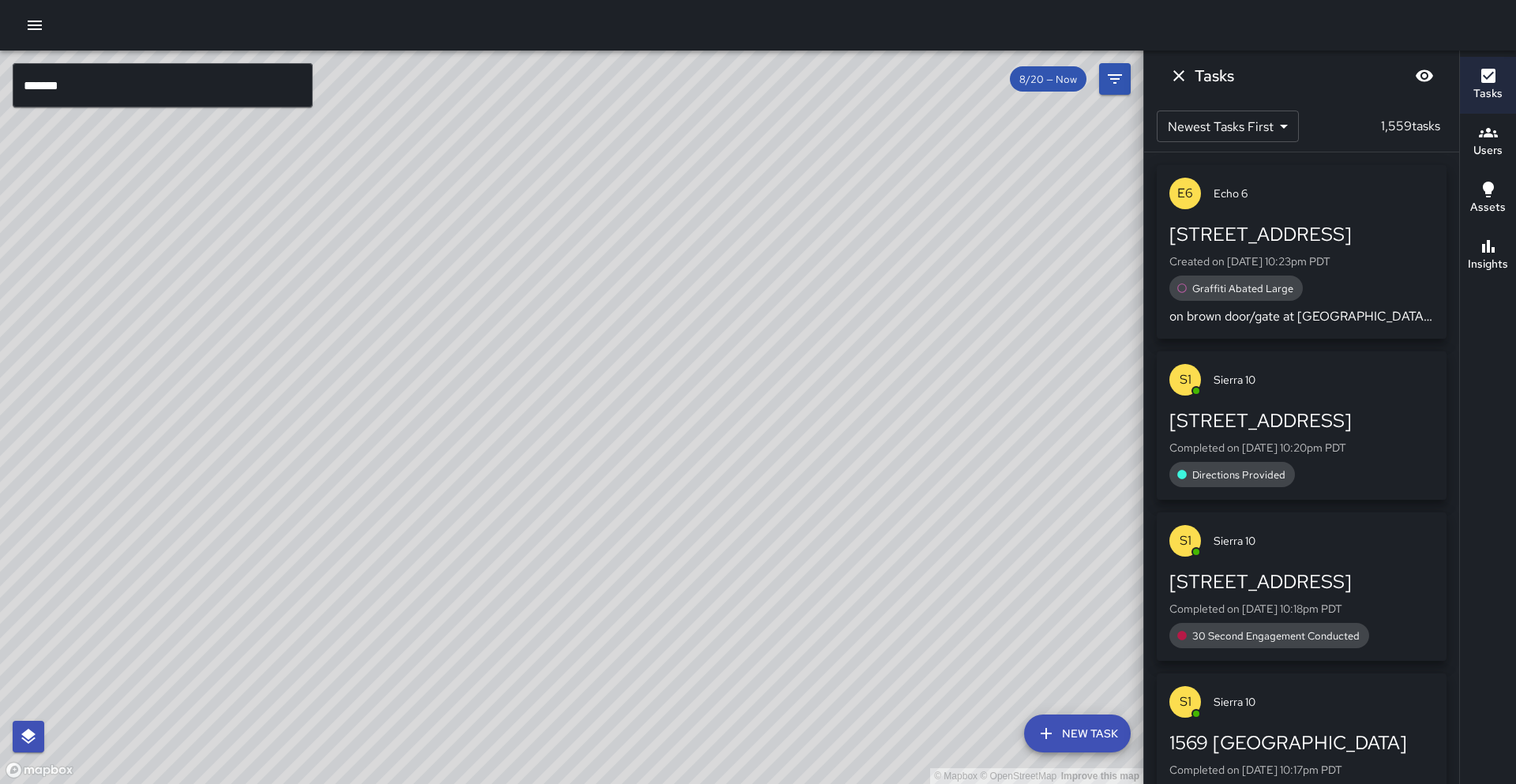
click at [160, 79] on input "*******" at bounding box center [163, 85] width 300 height 45
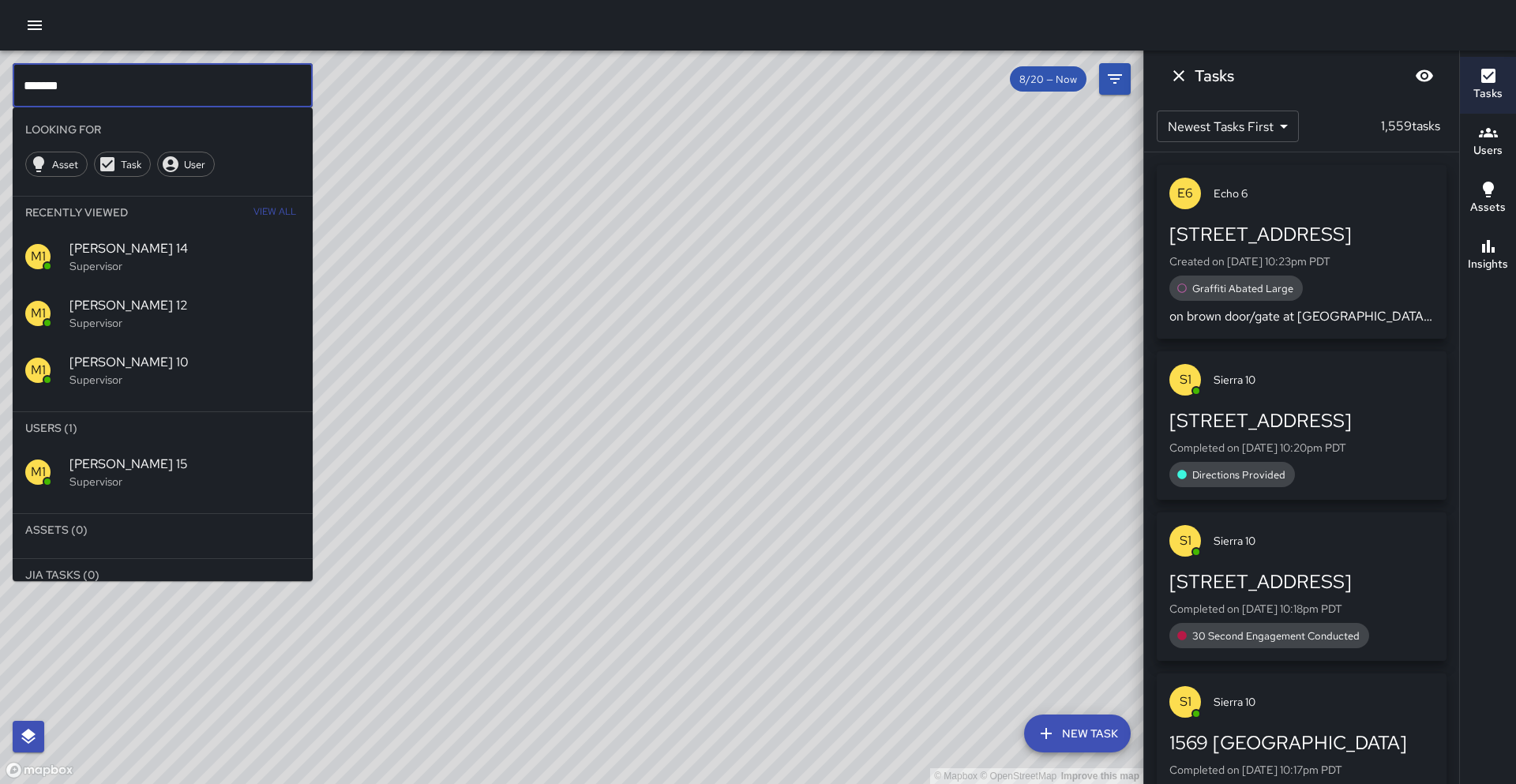
click at [183, 486] on p "Supervisor" at bounding box center [184, 482] width 230 height 16
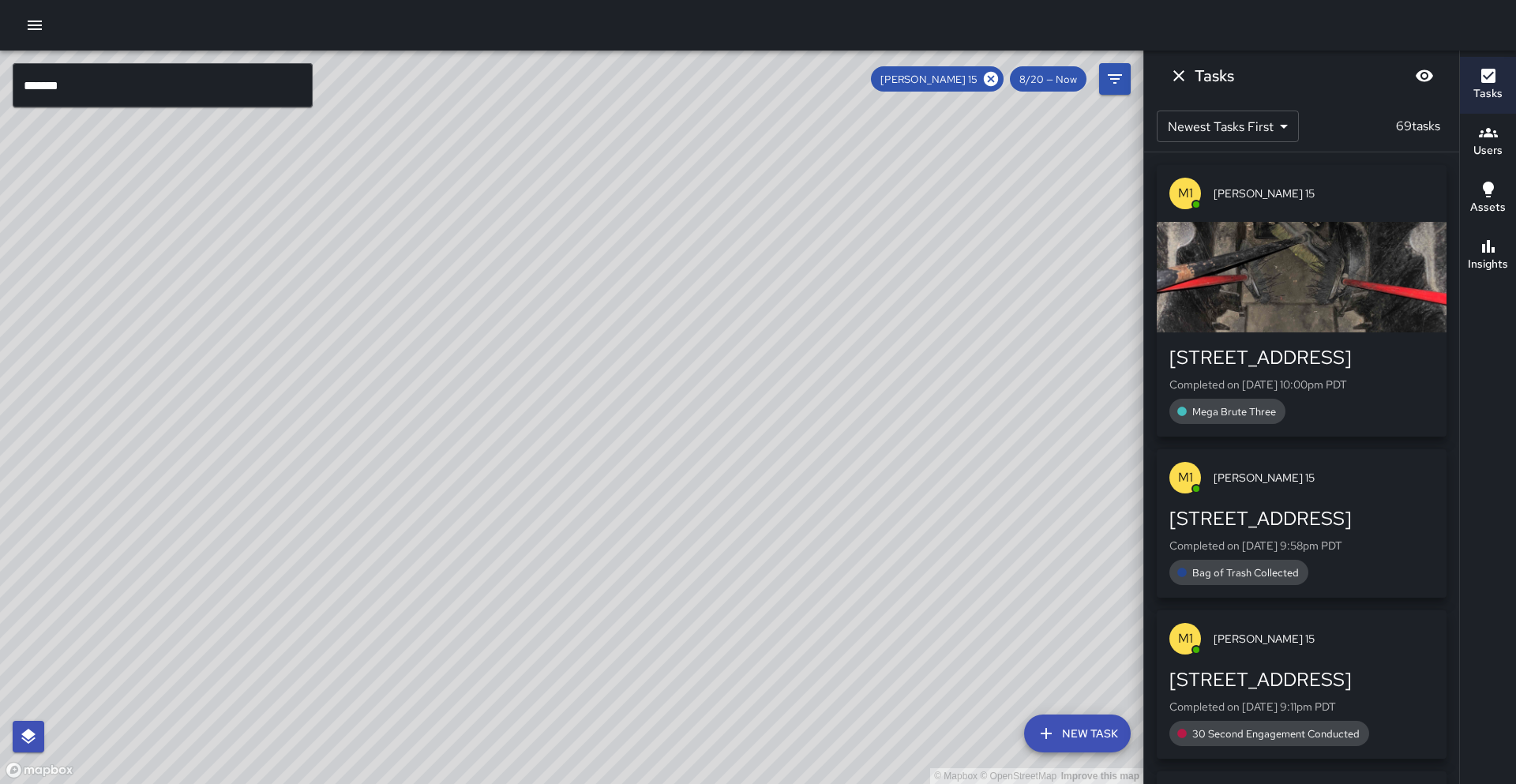
drag, startPoint x: 521, startPoint y: 458, endPoint x: 522, endPoint y: 435, distance: 23.0
click at [522, 435] on div "© Mapbox © OpenStreetMap Improve this map" at bounding box center [571, 417] width 1143 height 733
drag, startPoint x: 508, startPoint y: 481, endPoint x: 584, endPoint y: 319, distance: 178.9
click at [584, 319] on div "© Mapbox © OpenStreetMap Improve this map" at bounding box center [571, 417] width 1143 height 733
drag, startPoint x: 804, startPoint y: 513, endPoint x: 675, endPoint y: 530, distance: 130.1
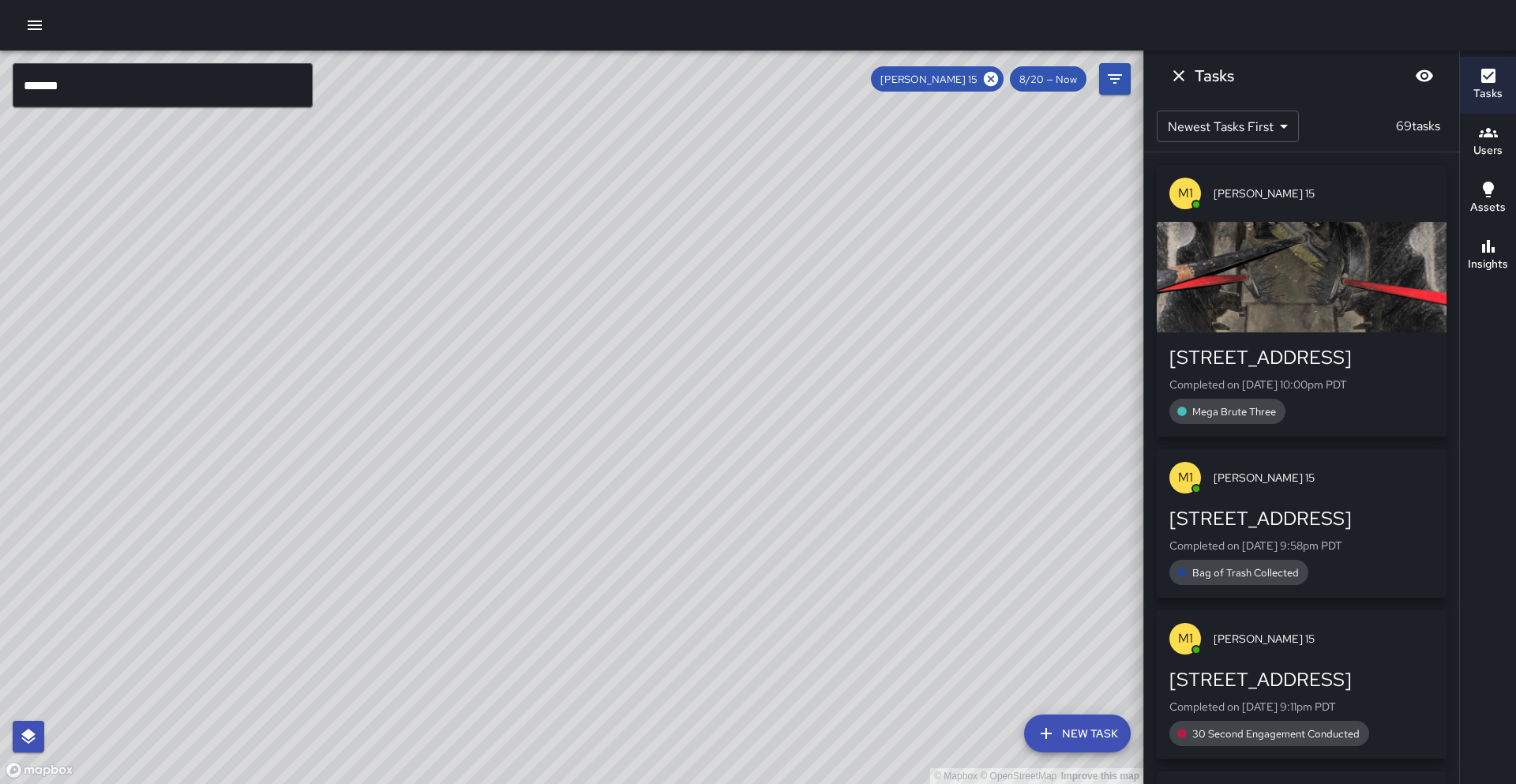
click at [675, 530] on div "© Mapbox © OpenStreetMap Improve this map" at bounding box center [571, 417] width 1143 height 733
drag, startPoint x: 656, startPoint y: 308, endPoint x: 758, endPoint y: 445, distance: 170.8
click at [758, 445] on div "© Mapbox © OpenStreetMap Improve this map" at bounding box center [571, 417] width 1143 height 733
click at [132, 91] on input "*******" at bounding box center [163, 85] width 300 height 45
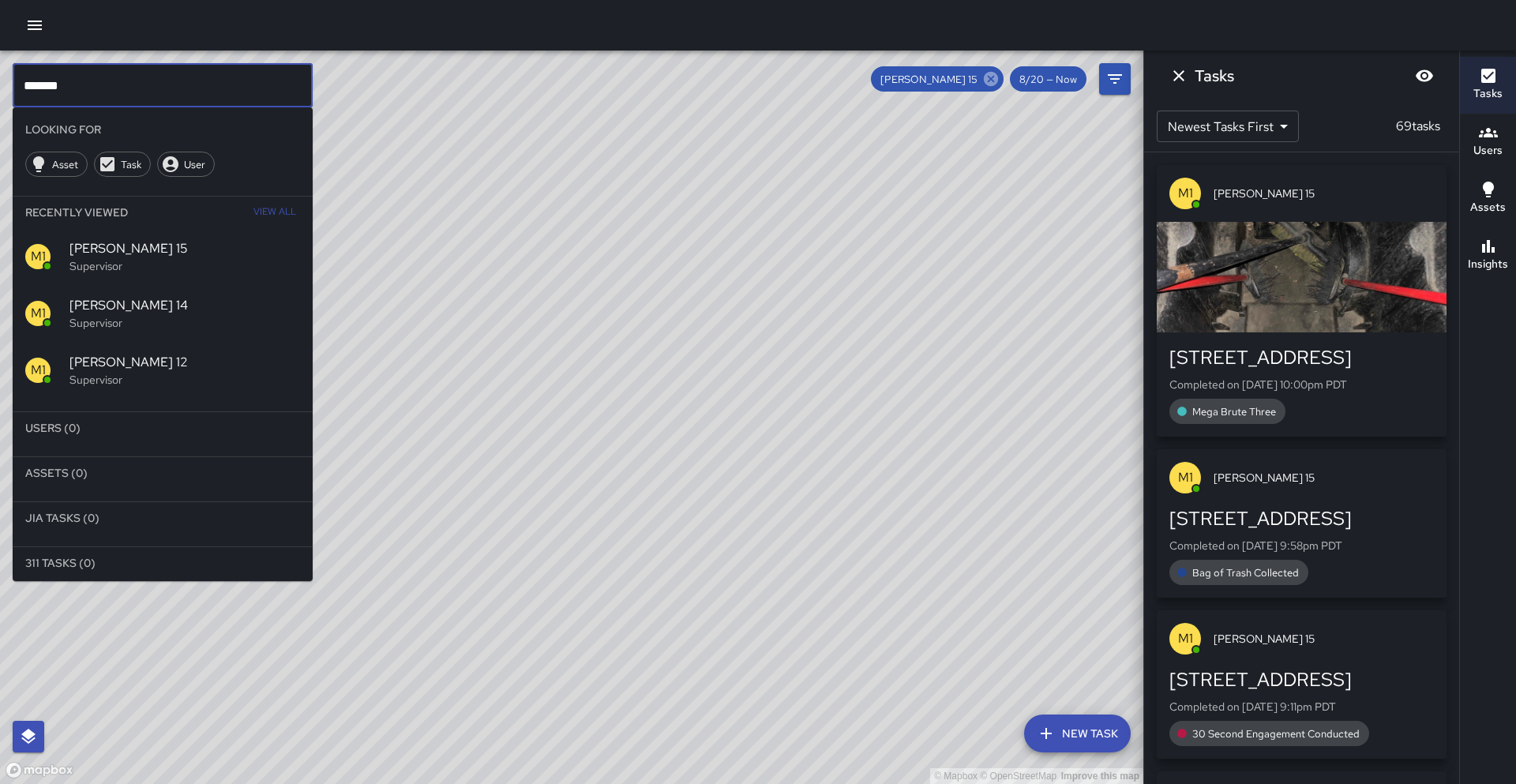
type input "*******"
click at [989, 75] on icon at bounding box center [991, 78] width 14 height 14
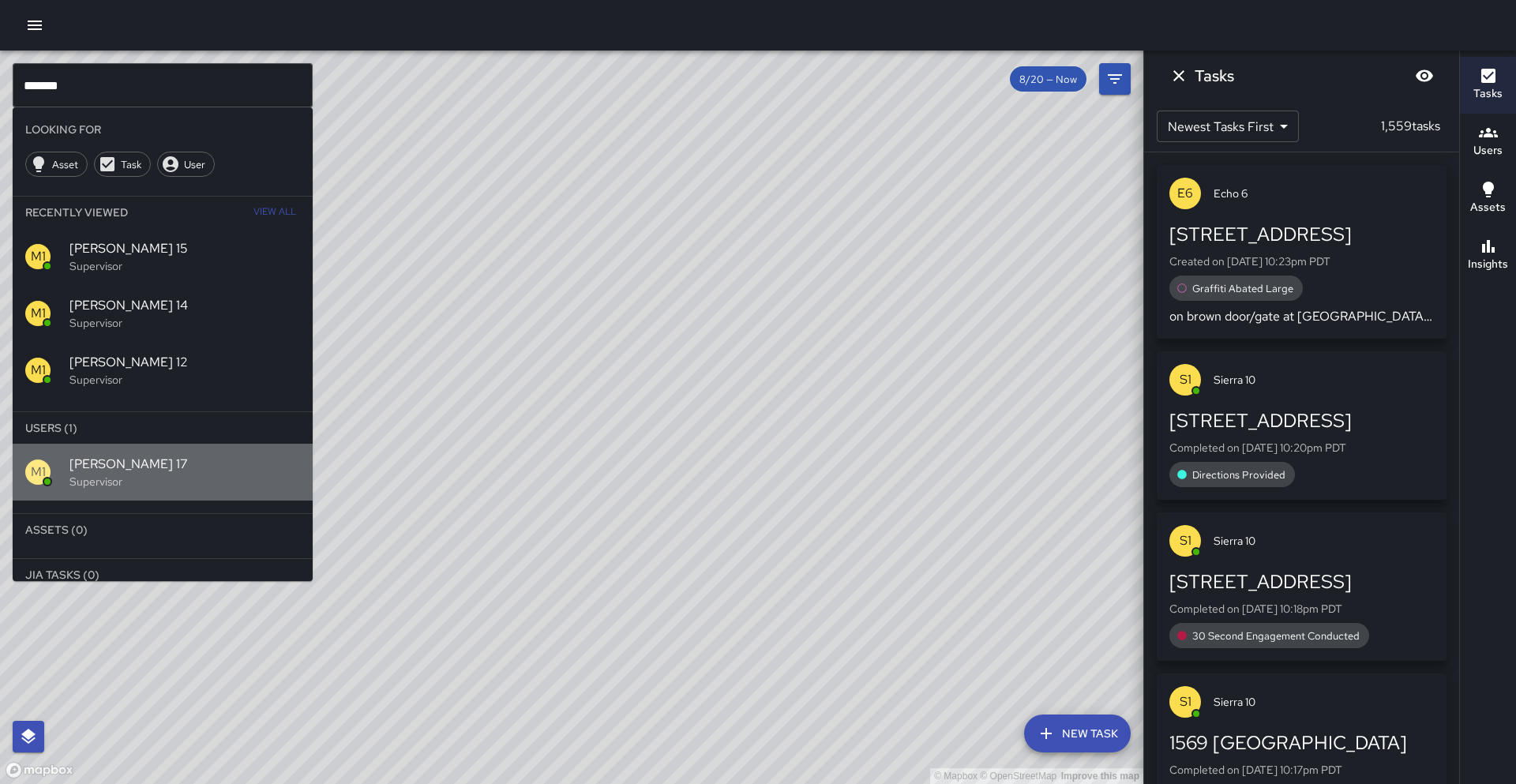
click at [195, 472] on span "[PERSON_NAME] 17" at bounding box center [184, 464] width 230 height 19
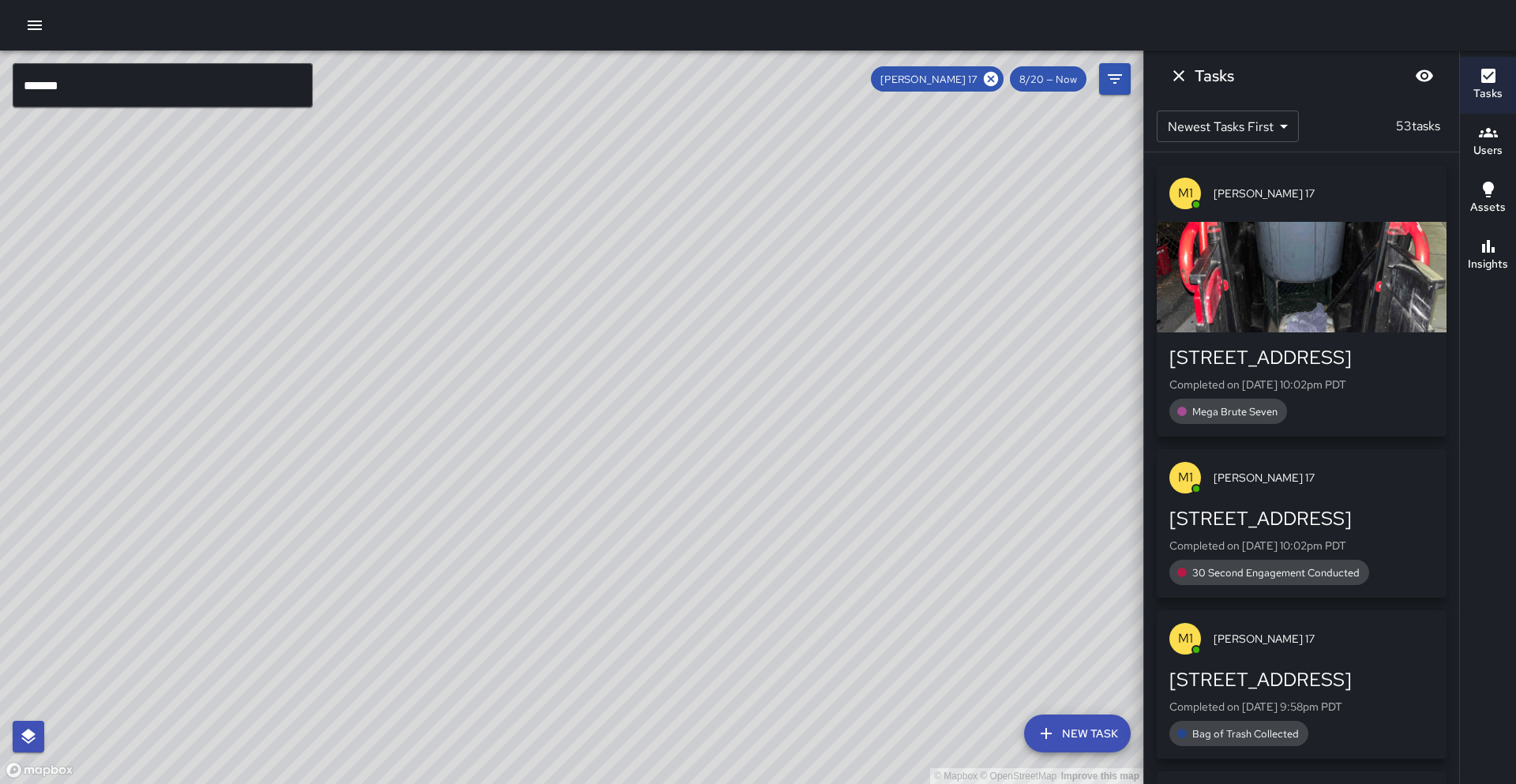
drag, startPoint x: 420, startPoint y: 209, endPoint x: 341, endPoint y: 624, distance: 422.5
click at [230, 776] on div "© Mapbox © OpenStreetMap Improve this map" at bounding box center [571, 417] width 1143 height 733
drag, startPoint x: 500, startPoint y: 145, endPoint x: 421, endPoint y: 417, distance: 283.2
click at [421, 417] on div "© Mapbox © OpenStreetMap Improve this map" at bounding box center [571, 417] width 1143 height 733
click at [992, 81] on icon at bounding box center [991, 78] width 14 height 14
